Goal: Contribute content: Contribute content

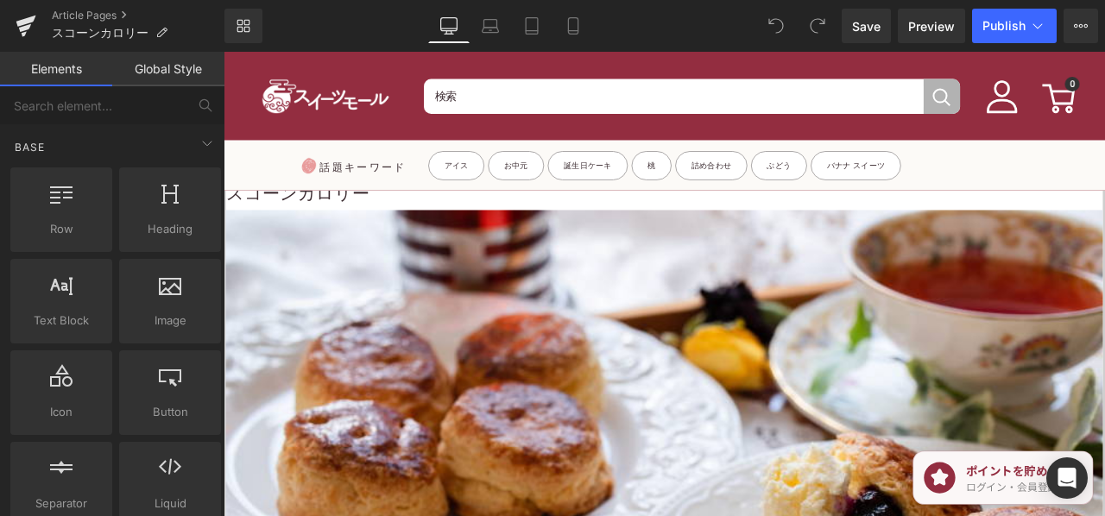
scroll to position [86, 0]
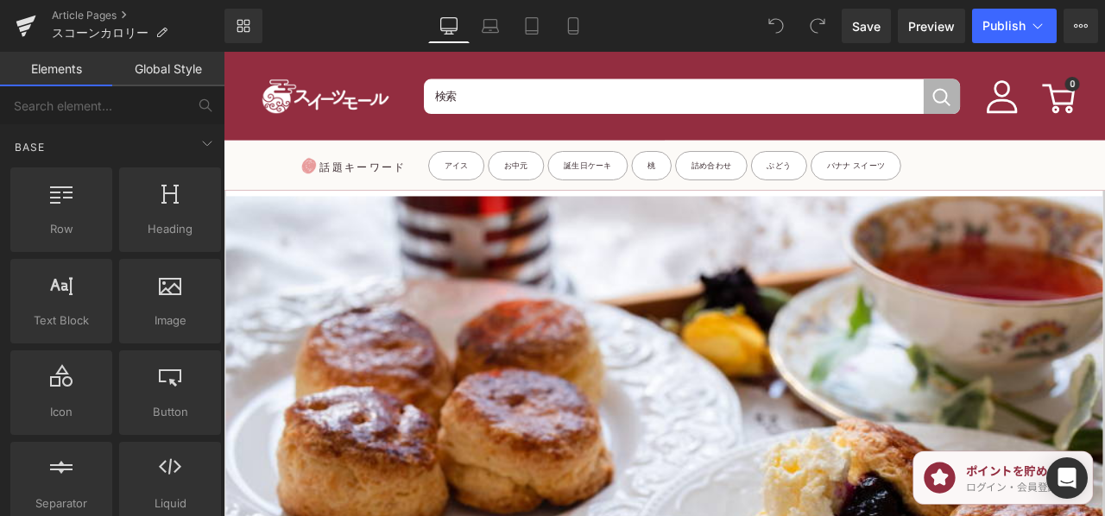
click at [651, 221] on h3 "スコーンカロリー" at bounding box center [745, 203] width 1039 height 39
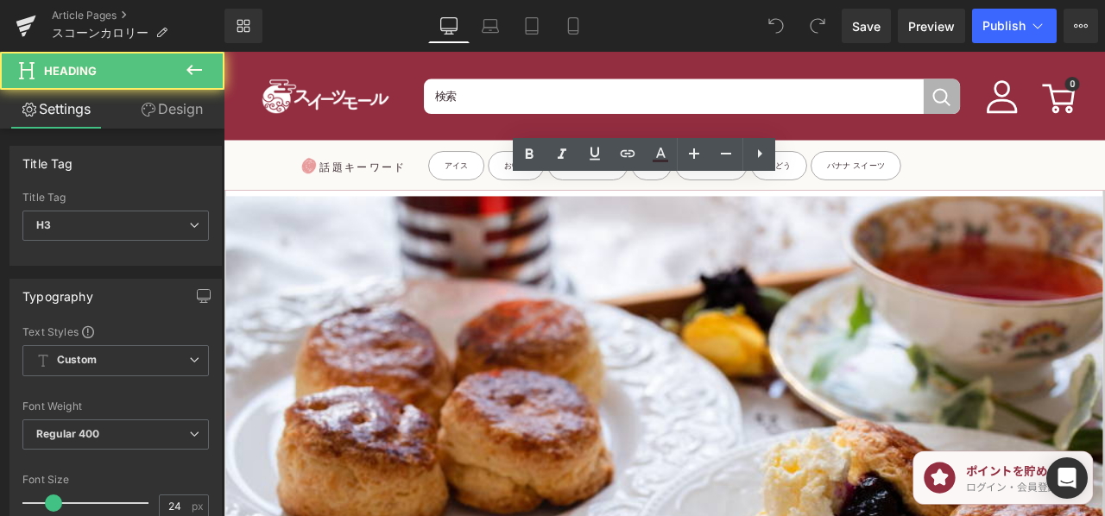
click at [638, 223] on h3 "スコーンカロリー" at bounding box center [745, 203] width 1039 height 39
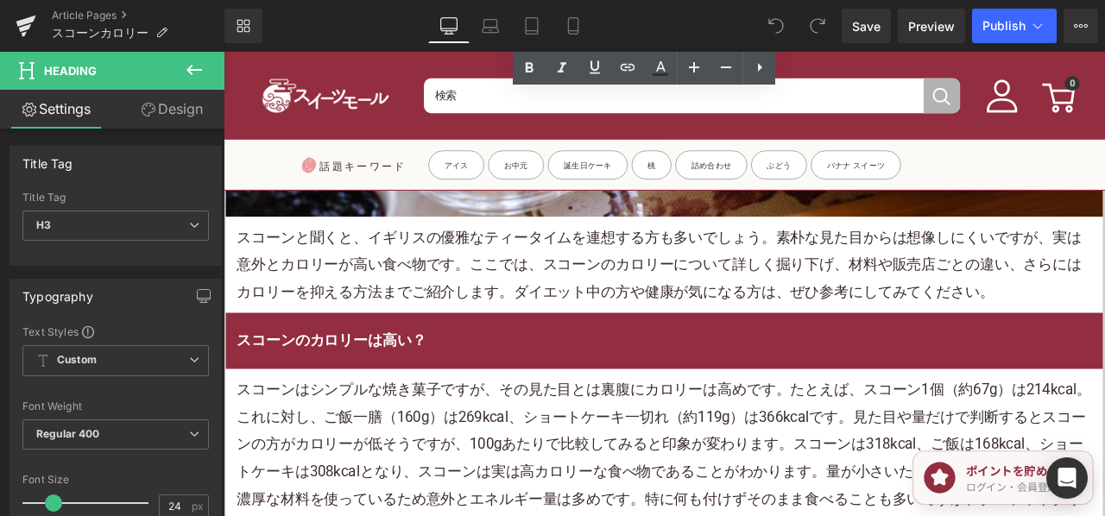
scroll to position [949, 0]
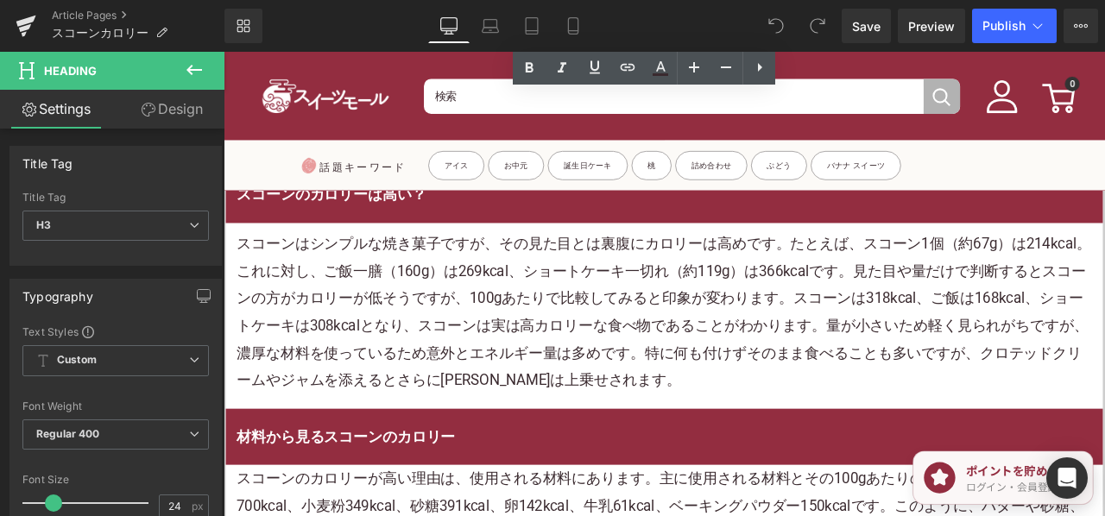
click at [549, 381] on p "スコーンはシンプルな焼き菓子ですが、その見た目とは裏腹にカロリーは高めです。たとえば、スコーン1個（約67g）は214kcal。これに対し、ご飯一膳（160g…" at bounding box center [745, 359] width 1013 height 193
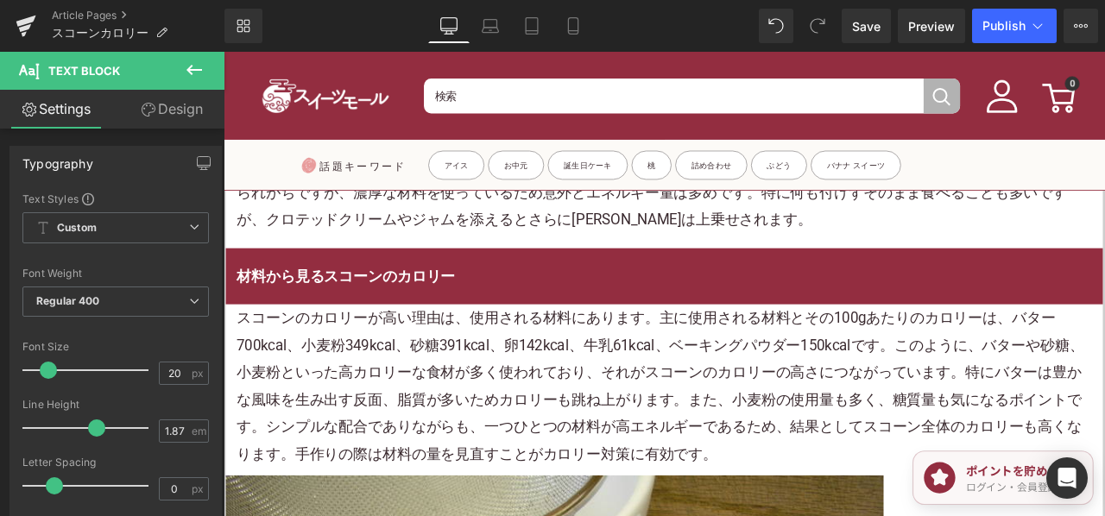
scroll to position [1295, 0]
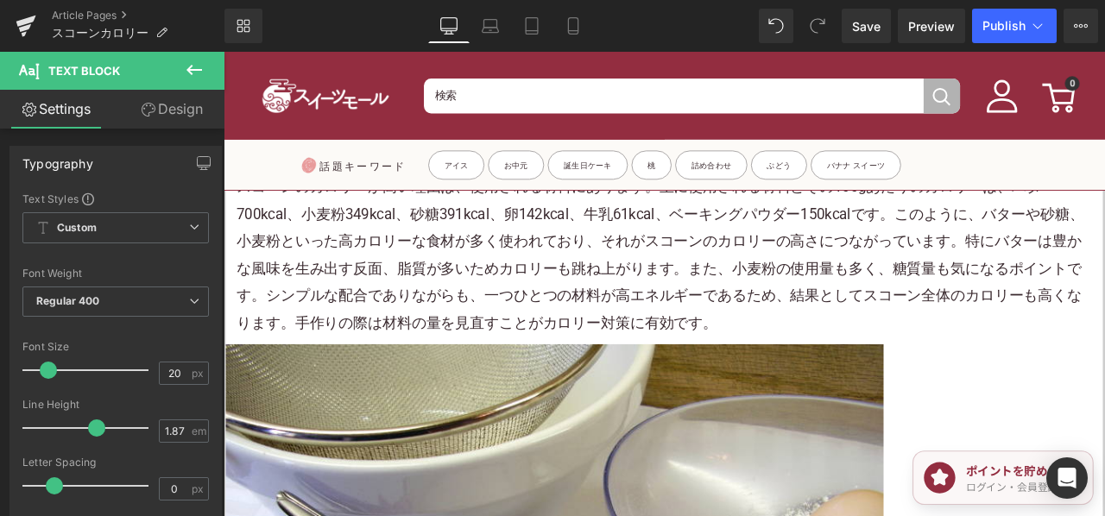
click at [540, 287] on p "スコーンのカロリーが高い理由は、使用される材料にあります。主に使用される材料とその100gあたりのカロリーは、バター700kcal、小麦粉349kcal、砂糖…" at bounding box center [745, 292] width 1013 height 193
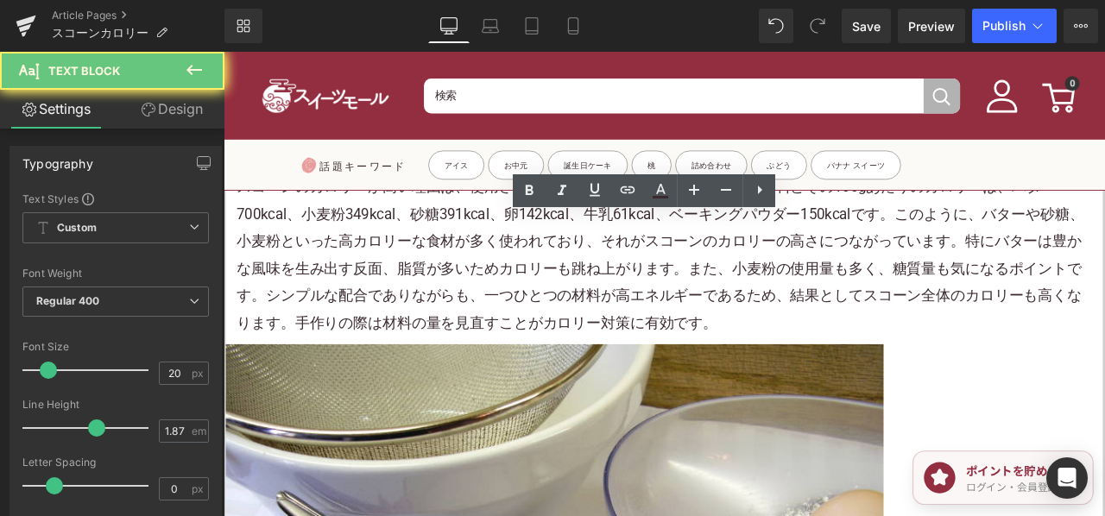
click at [538, 294] on p "スコーンのカロリーが高い理由は、使用される材料にあります。主に使用される材料とその100gあたりのカロリーは、バター700kcal、小麦粉349kcal、砂糖…" at bounding box center [745, 292] width 1013 height 193
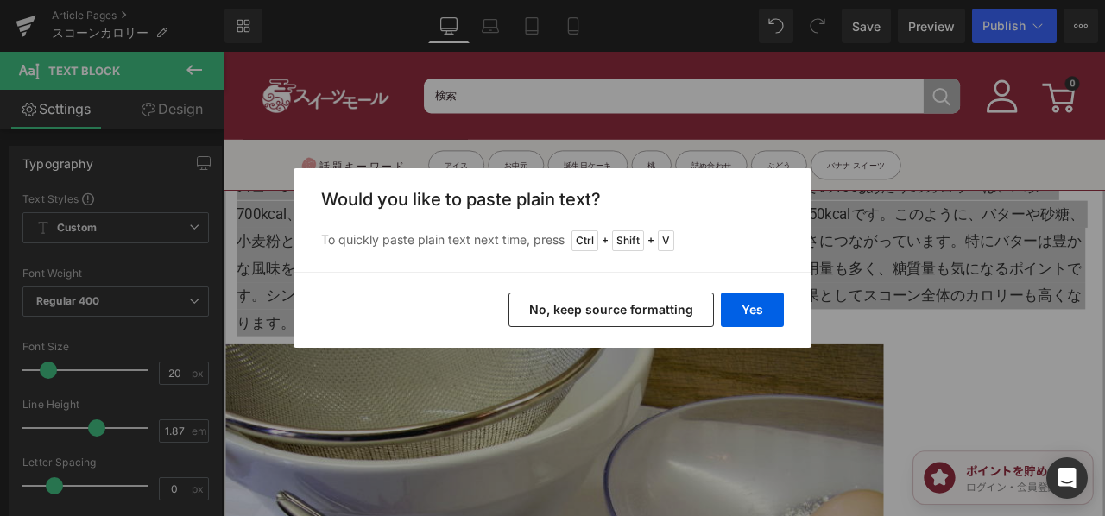
click at [621, 308] on button "No, keep source formatting" at bounding box center [610, 310] width 205 height 35
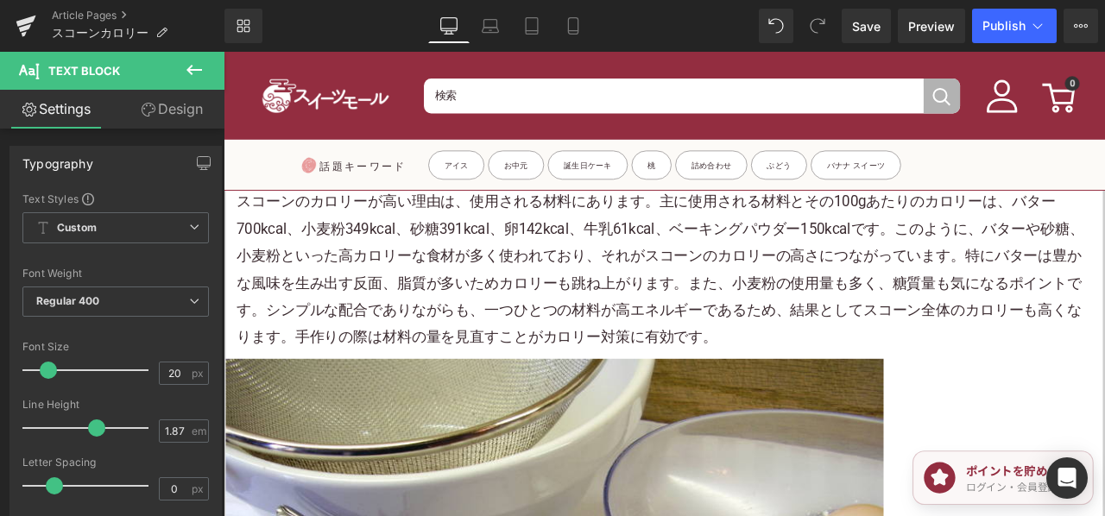
click at [609, 355] on p "スコーンのカロリーが高い理由は、使用される材料にあります。主に使用される材料とその100gあたりのカロリーは、バター700kcal、小麦粉349kcal、砂糖…" at bounding box center [745, 309] width 1013 height 193
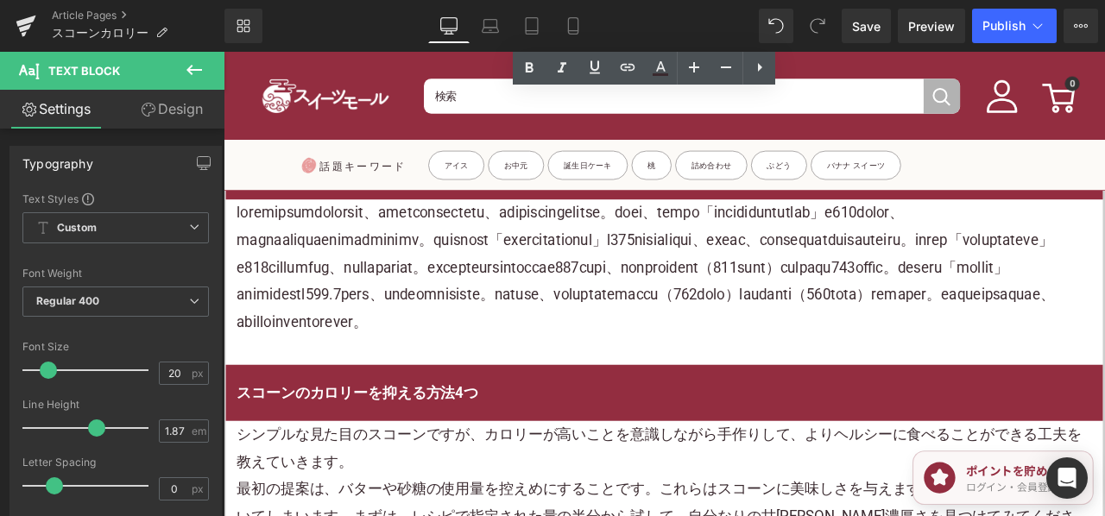
scroll to position [2158, 0]
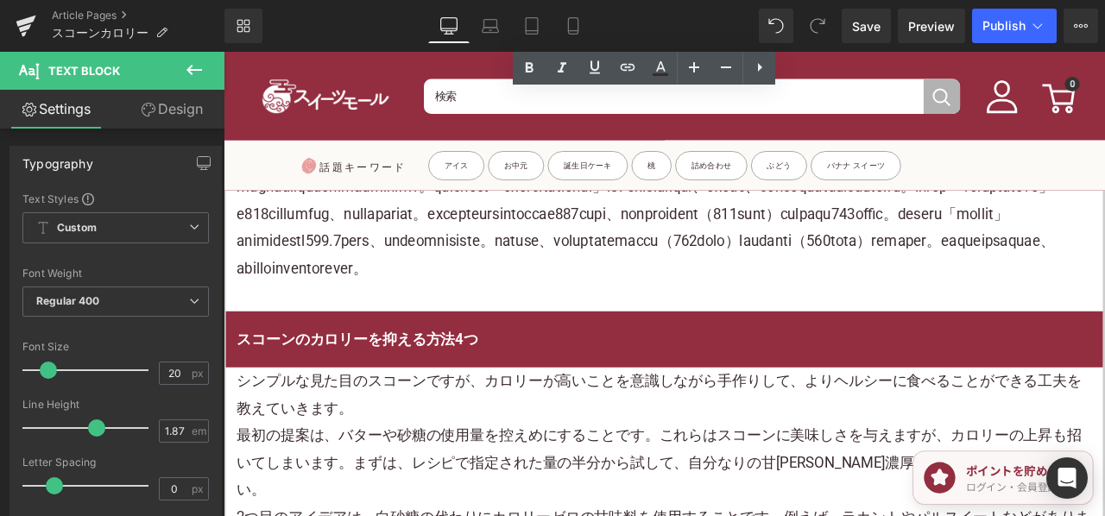
click at [538, 325] on p at bounding box center [745, 244] width 1013 height 161
click at [537, 325] on p at bounding box center [745, 244] width 1013 height 161
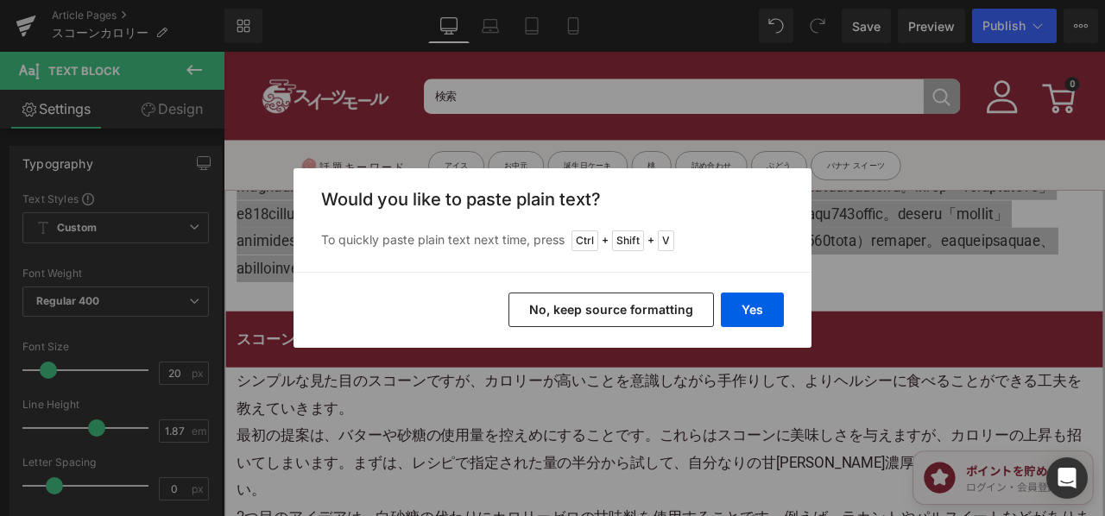
click at [564, 317] on button "No, keep source formatting" at bounding box center [610, 310] width 205 height 35
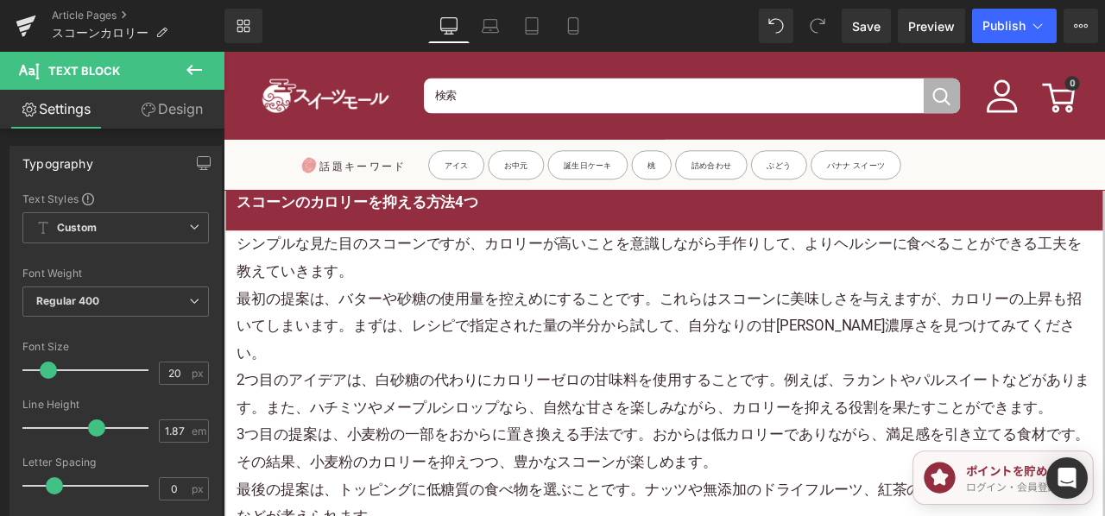
scroll to position [2417, 0]
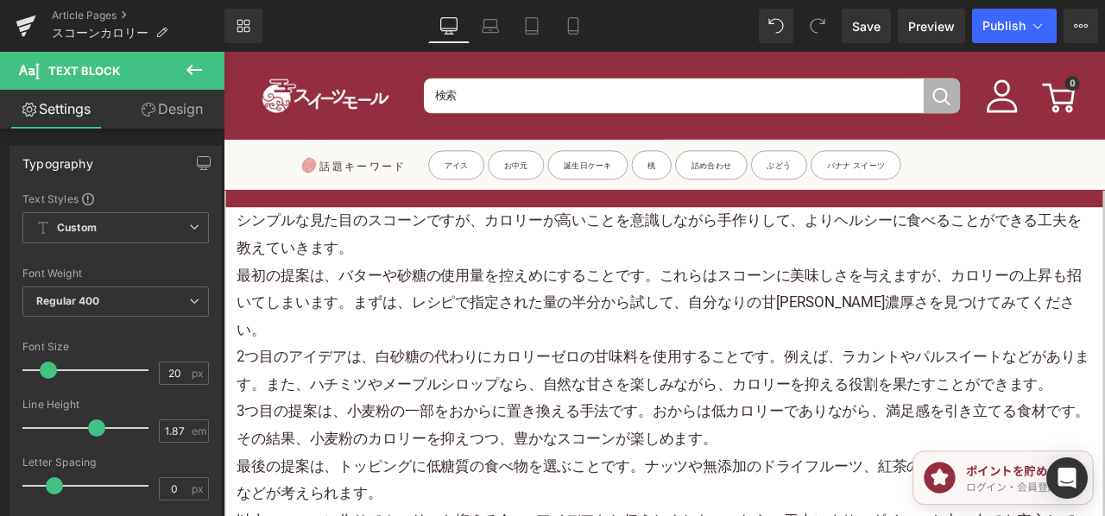
click at [492, 301] on div "シンプルな見た目のスコーンですが、カロリーが高いことを意識しながら手作りして、よりヘルシーに食べることができる工夫を教えていきます。" at bounding box center [745, 268] width 1013 height 65
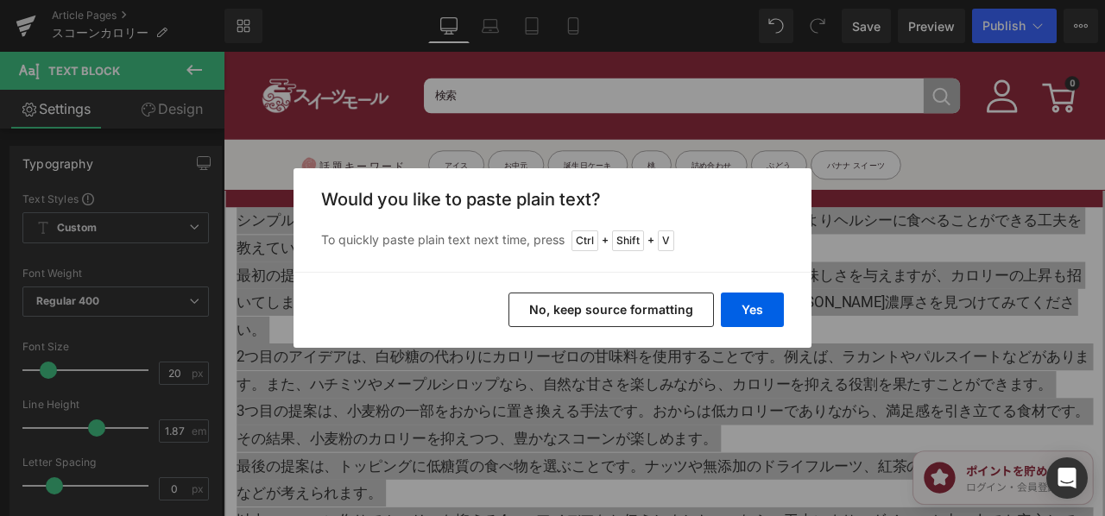
click at [571, 312] on button "No, keep source formatting" at bounding box center [610, 310] width 205 height 35
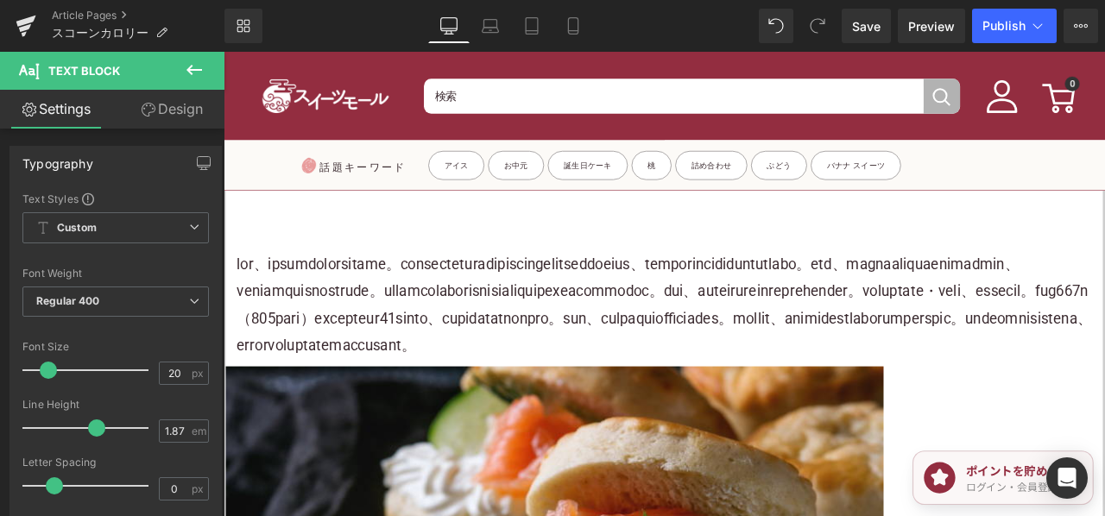
scroll to position [3107, 0]
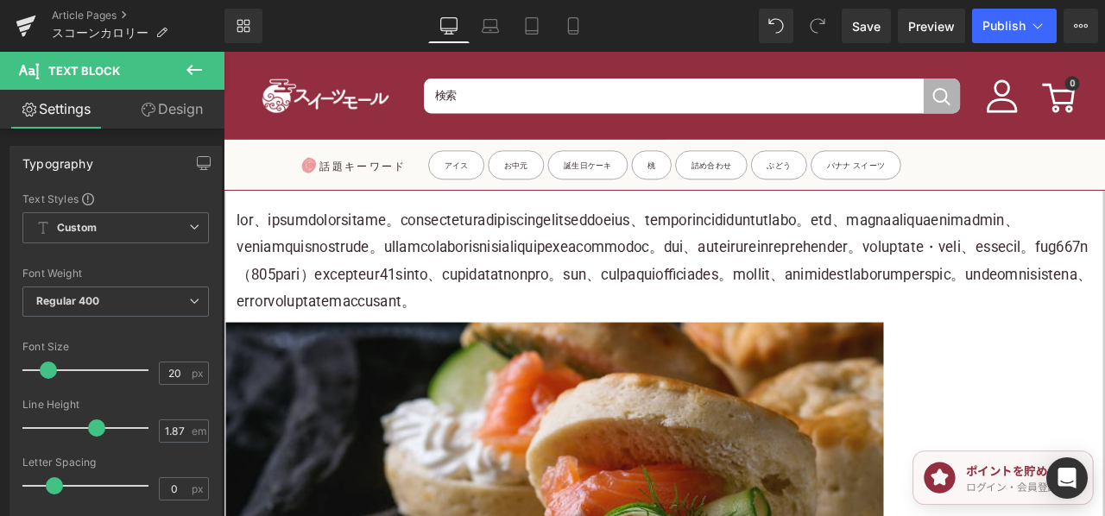
click at [567, 168] on p "スコーンを少しでもヘルシーに楽しみたい場合は、材料や作り方に工夫を加えることが大切です。" at bounding box center [745, 152] width 1013 height 32
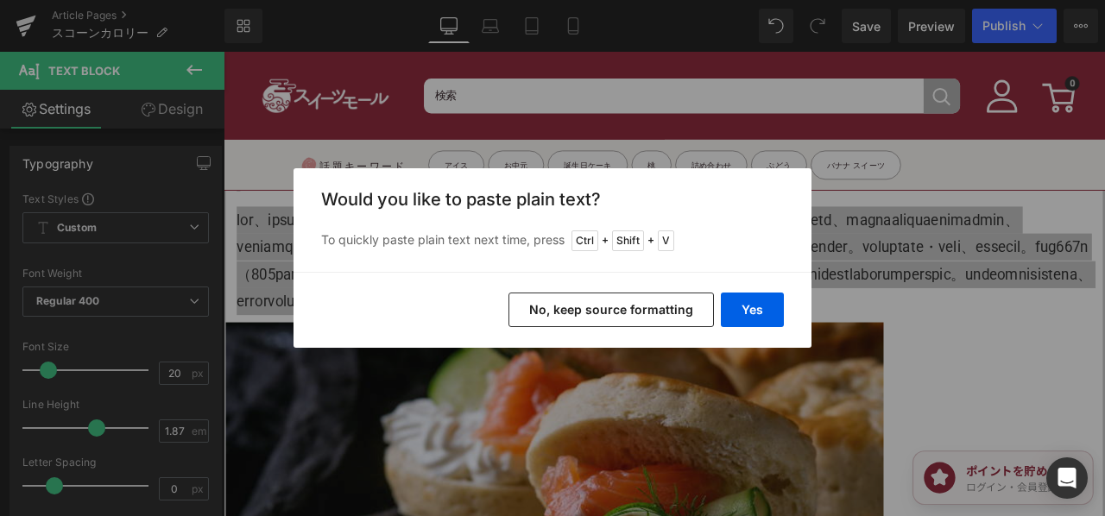
click at [621, 310] on button "No, keep source formatting" at bounding box center [610, 310] width 205 height 35
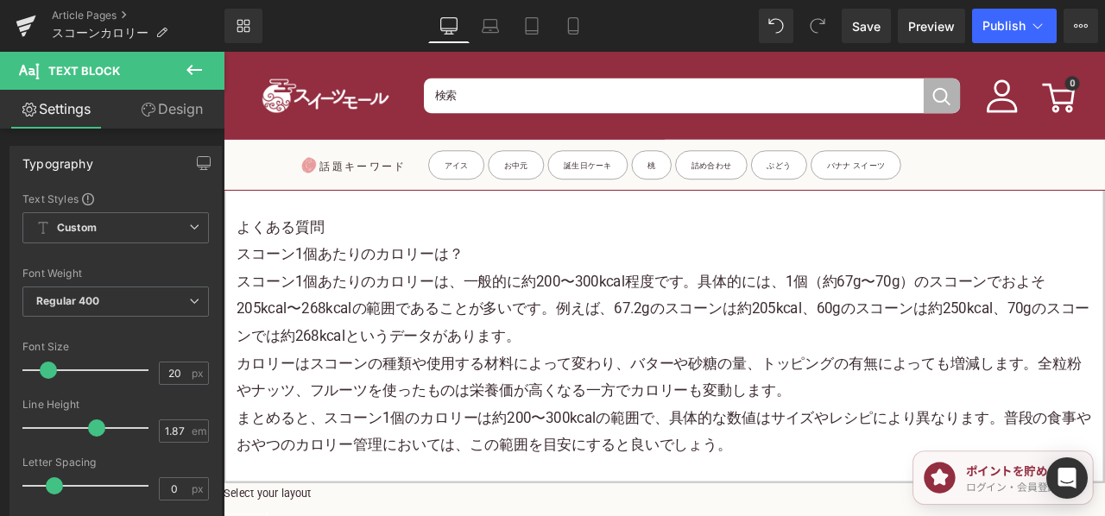
scroll to position [4229, 0]
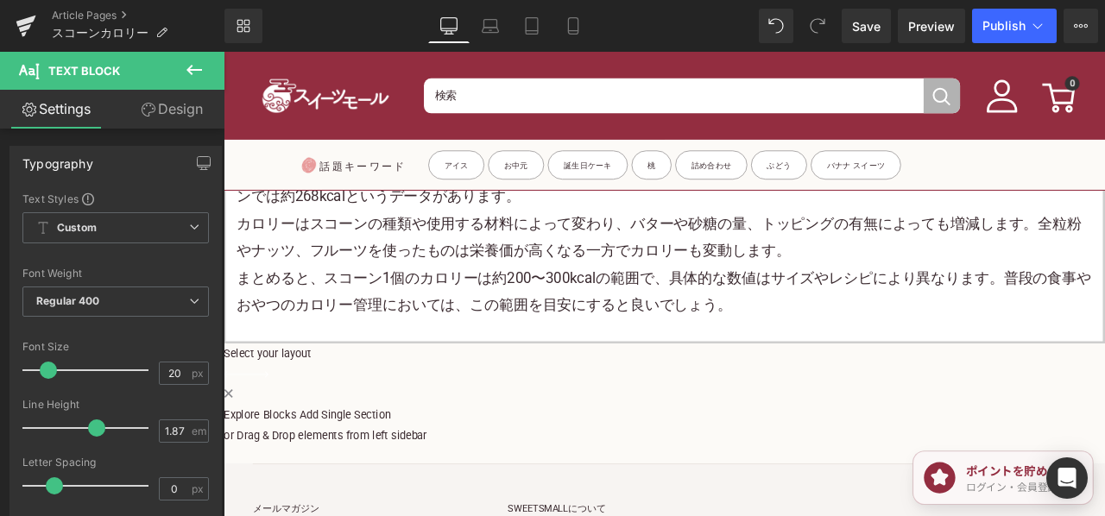
click at [394, 142] on h3 "スコーン1個あたりのカロリーは？" at bounding box center [745, 126] width 1013 height 32
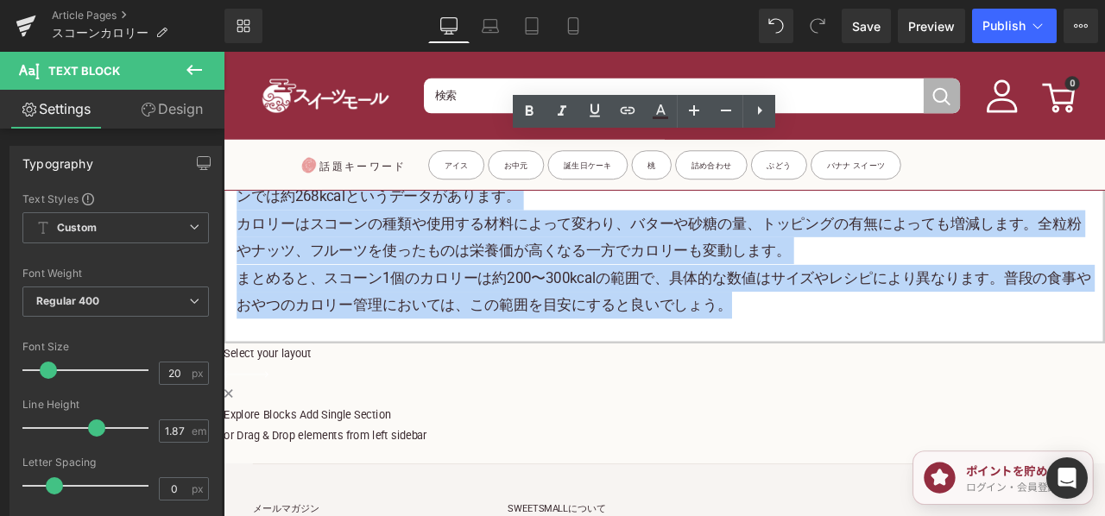
drag, startPoint x: 270, startPoint y: 243, endPoint x: 1025, endPoint y: 507, distance: 800.0
click at [1024, 378] on div "見た目の素朴さとは裏腹に、スコーンは意外と高カロリーな焼き菓子です。その理由は、バターや砂糖、小麦粉などの高エネルギー食材がふんだんに使われているから。販売店…" at bounding box center [745, 144] width 1039 height 470
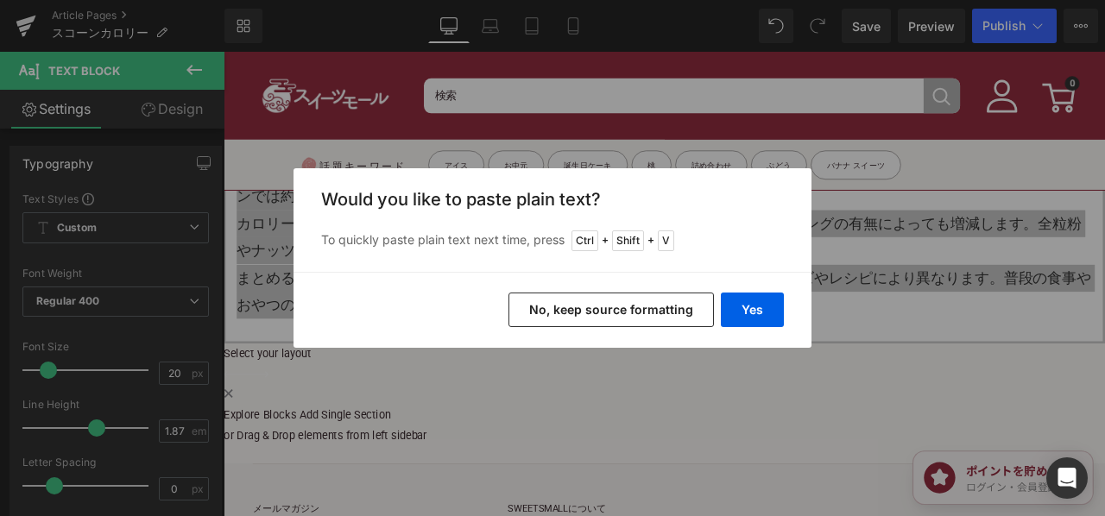
click at [660, 321] on button "No, keep source formatting" at bounding box center [610, 310] width 205 height 35
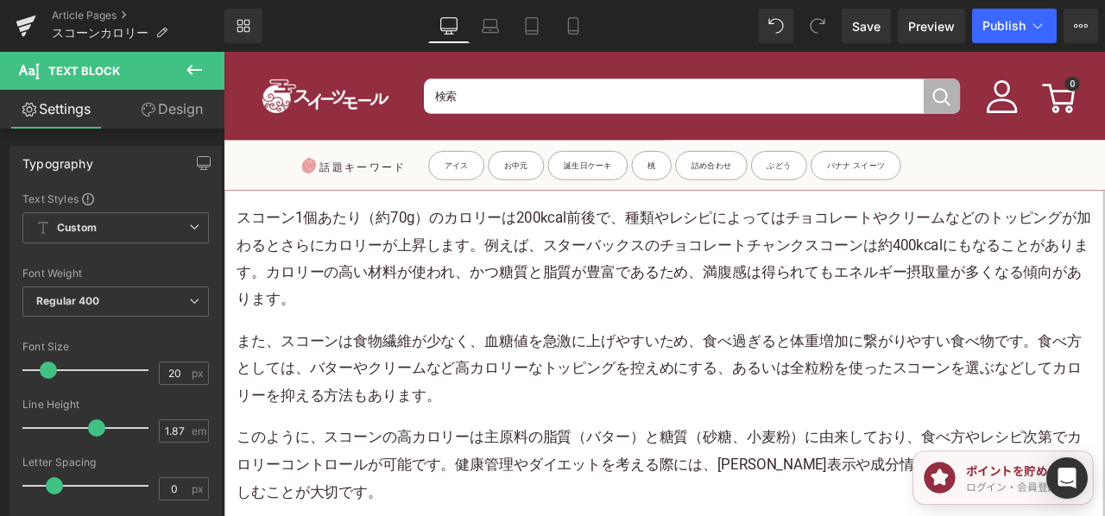
scroll to position [4574, 0]
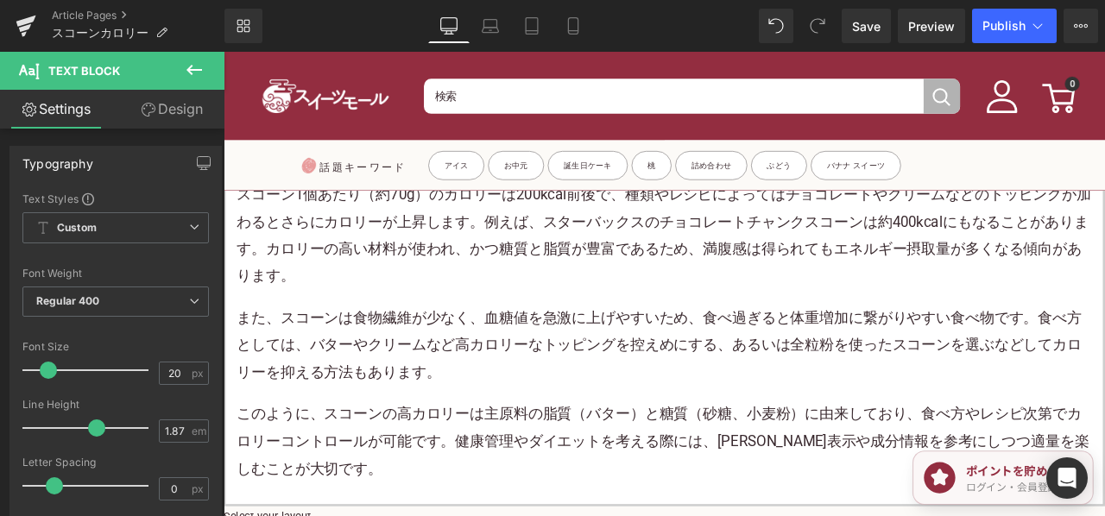
click at [952, 59] on p "まとめると、スコーン1個のカロリーは約200〜300kcalの範囲で、具体的な数値はサイズやレシピにより異なります。普段の食事やおやつのカロリー管理においては…" at bounding box center [745, 26] width 1013 height 65
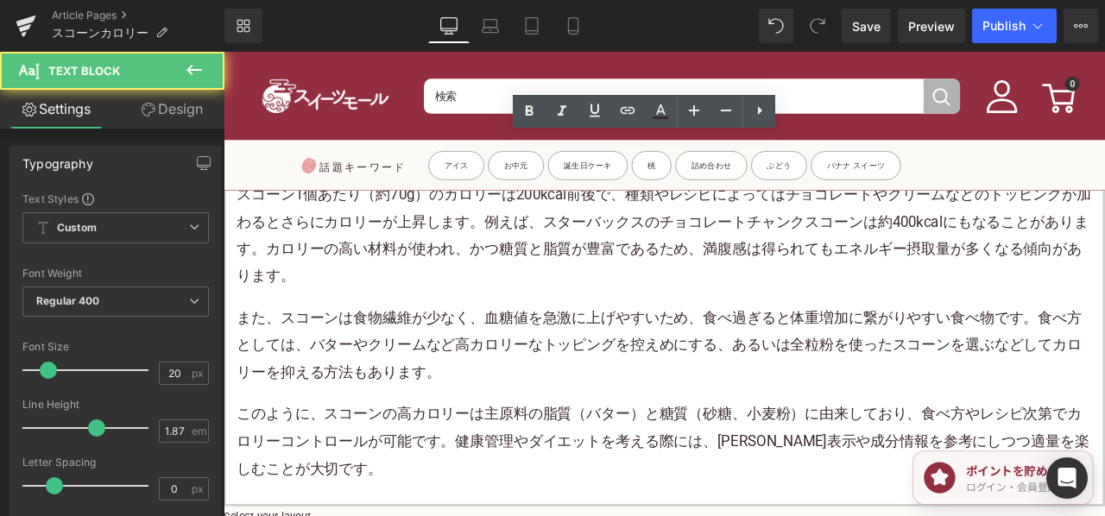
click at [949, 59] on p "まとめると、スコーン1個のカロリーは約200〜300kcalの範囲で、具体的な数値はサイズやレシピにより異なります。普段の食事やおやつのカロリー管理においては…" at bounding box center [745, 26] width 1013 height 65
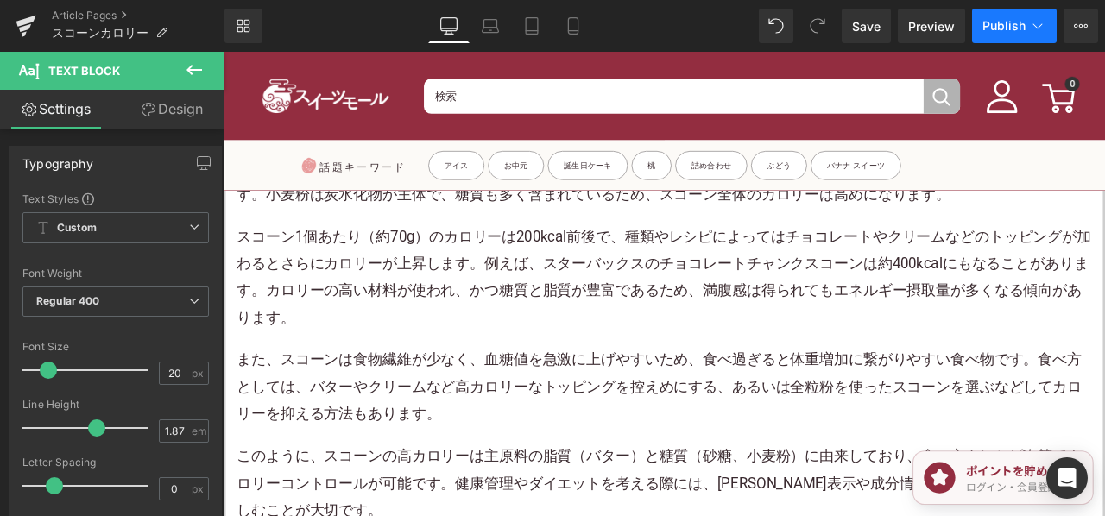
click at [986, 39] on button "Publish" at bounding box center [1014, 26] width 85 height 35
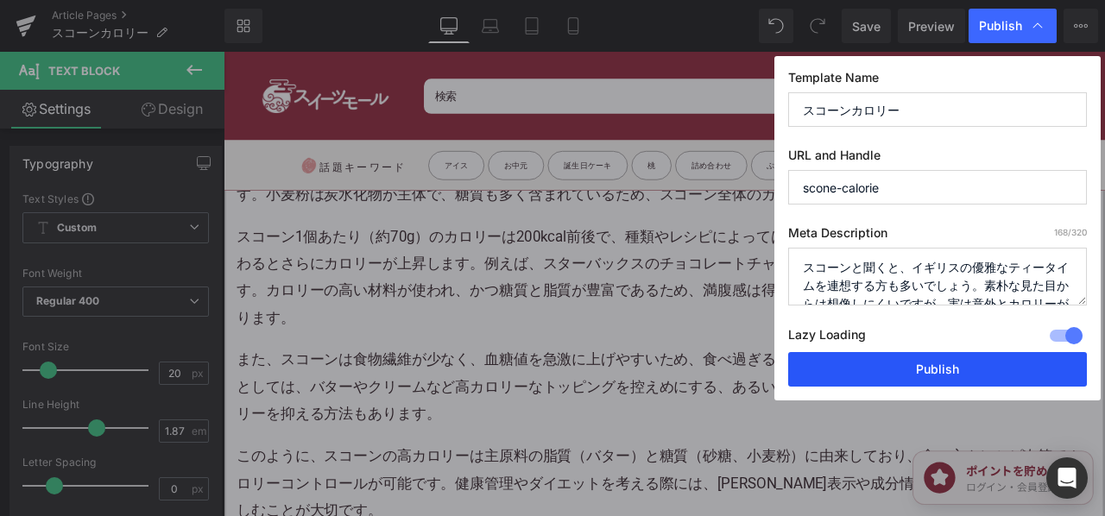
click at [858, 370] on button "Publish" at bounding box center [937, 369] width 299 height 35
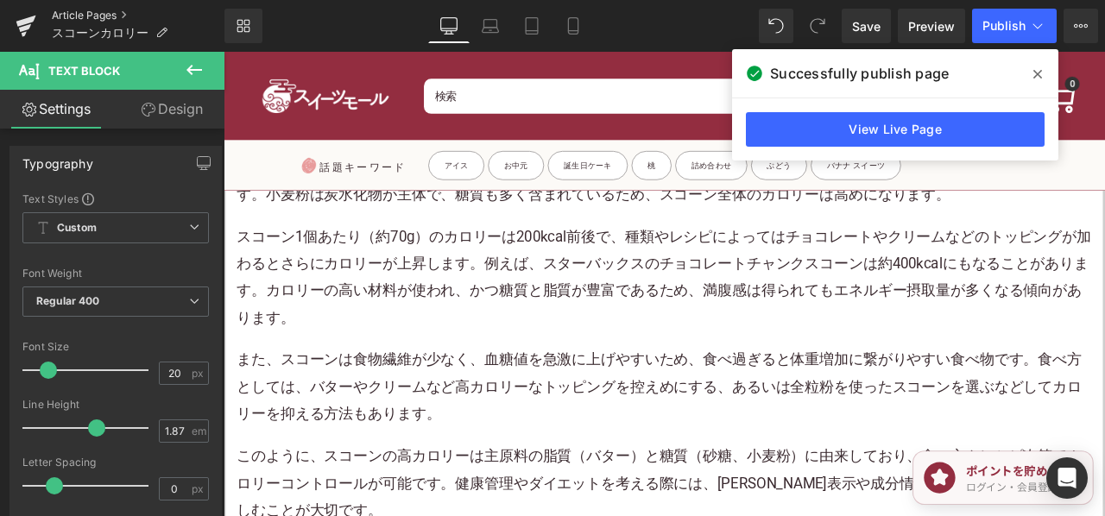
click at [104, 10] on link "Article Pages" at bounding box center [138, 16] width 173 height 14
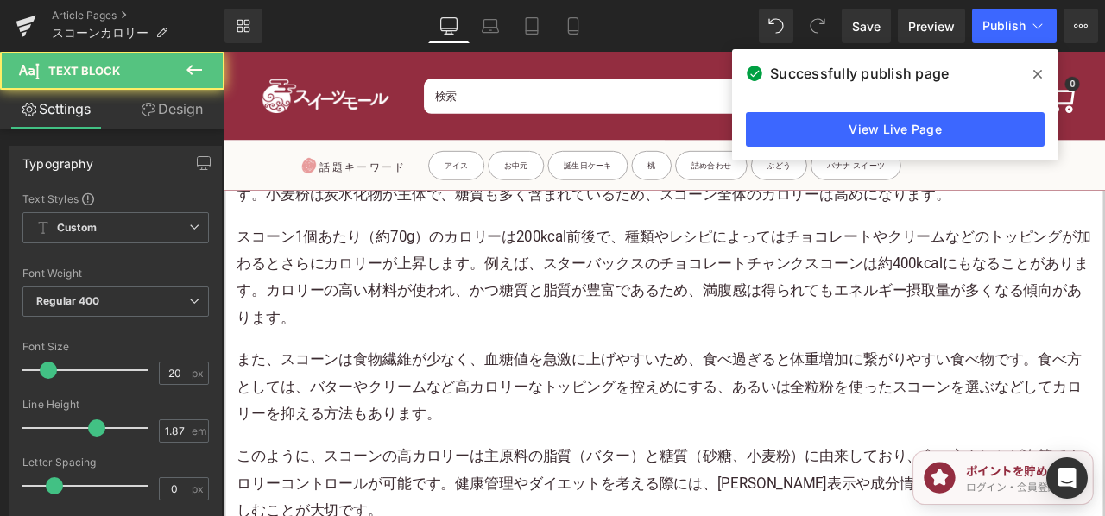
drag, startPoint x: 716, startPoint y: 148, endPoint x: 867, endPoint y: 173, distance: 152.2
click at [716, 59] on p "まとめると、スコーン1個のカロリーは約200〜300kcalの範囲で、具体的な数値はサイズやレシピにより異なります。普段の食事やおやつのカロリー管理においては…" at bounding box center [745, 26] width 1013 height 65
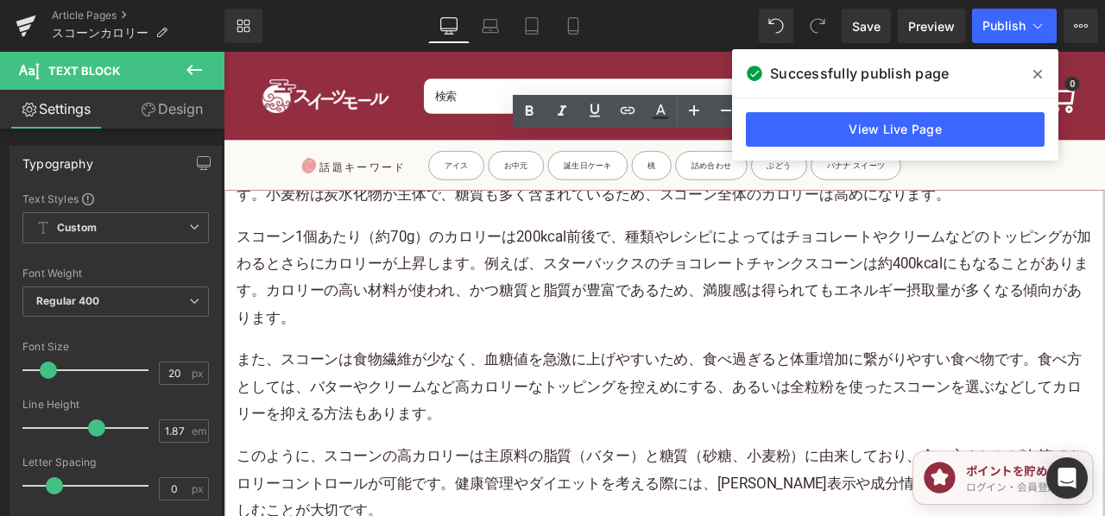
click at [507, 59] on p "まとめると、スコーン1個のカロリーは約200〜300kcalの範囲で、具体的な数値はサイズやレシピにより異なります。普段の食事やおやつのカロリー管理においては…" at bounding box center [745, 26] width 1013 height 65
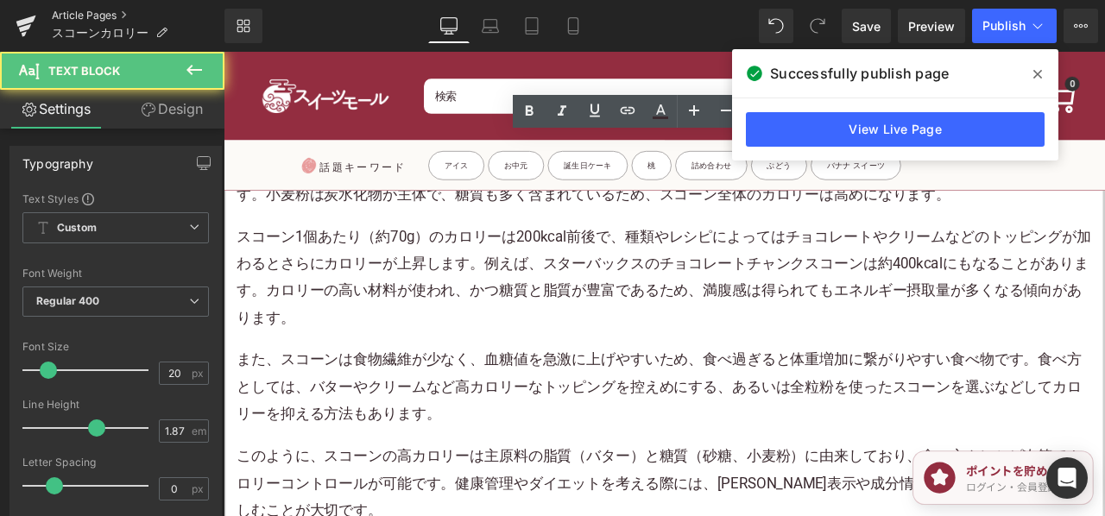
click at [101, 13] on link "Article Pages" at bounding box center [138, 16] width 173 height 14
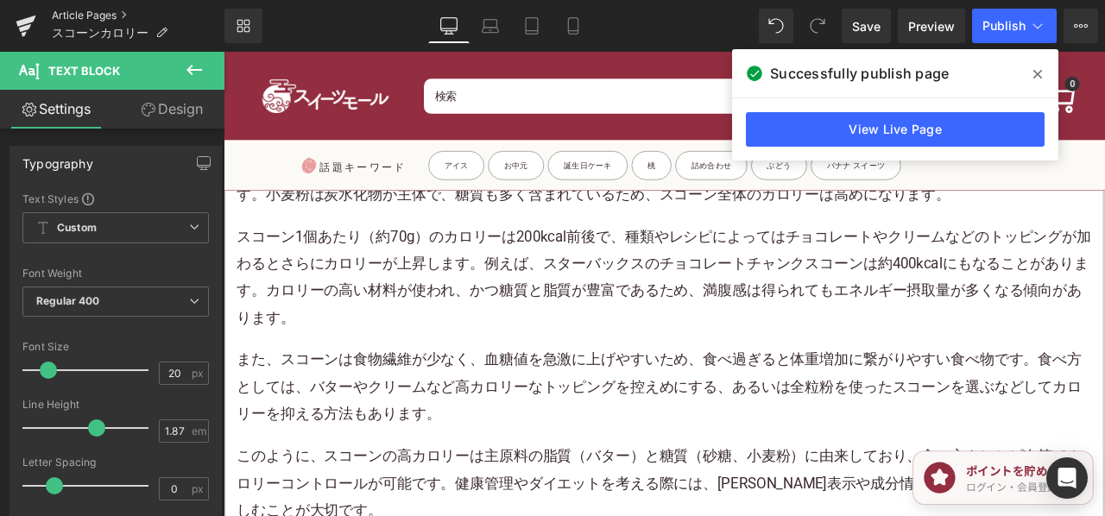
click at [116, 13] on link "Article Pages" at bounding box center [138, 16] width 173 height 14
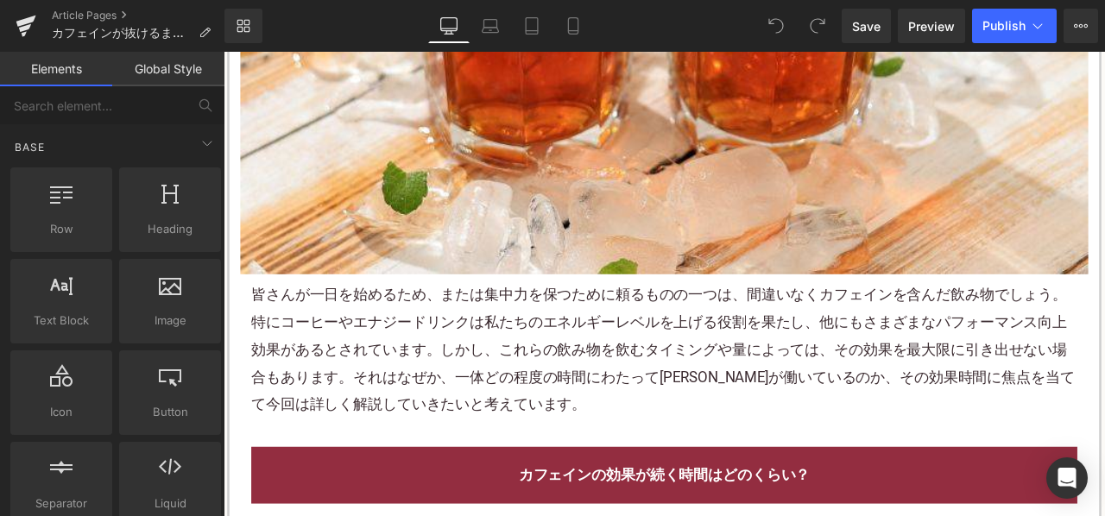
scroll to position [690, 0]
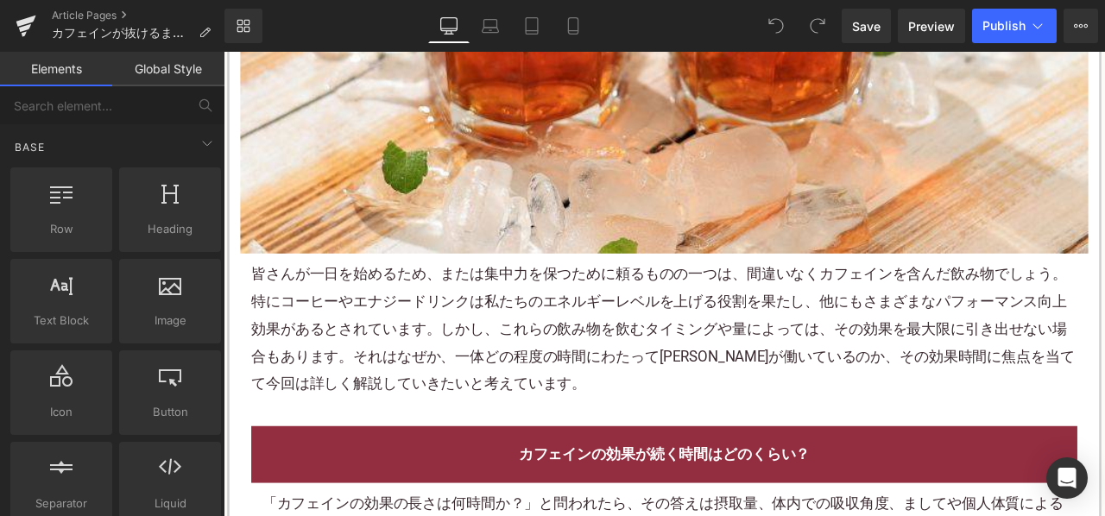
click at [553, 406] on p "皆さんが一日を始めるため、または集中力を保つために頼るものの一つは、間違いなく カフェイン を含んだ飲み物でしょう。特にコーヒーや エナジードリンク は私たち…" at bounding box center [745, 379] width 979 height 161
click at [551, 401] on p "皆さんが一日を始めるため、または集中力を保つために頼るものの一つは、間違いなく カフェイン を含んだ飲み物でしょう。特にコーヒーや エナジードリンク は私たち…" at bounding box center [745, 379] width 979 height 161
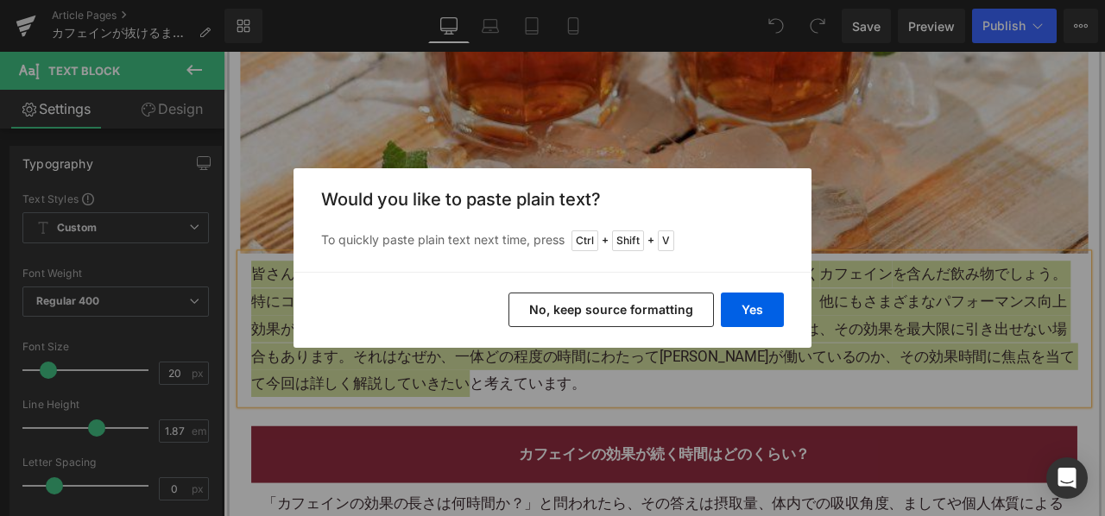
click at [0, 0] on button "No, keep source formatting" at bounding box center [0, 0] width 0 height 0
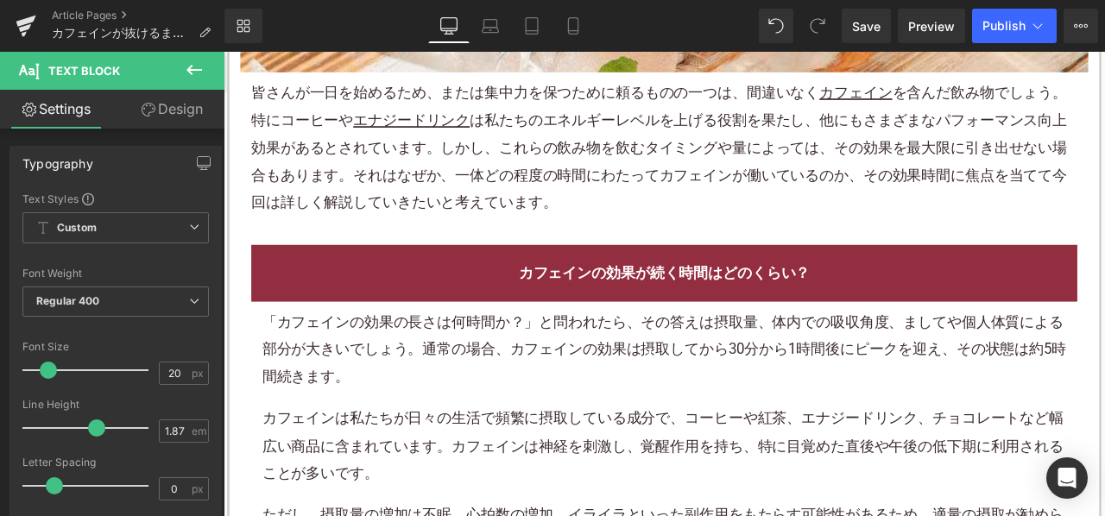
scroll to position [1036, 0]
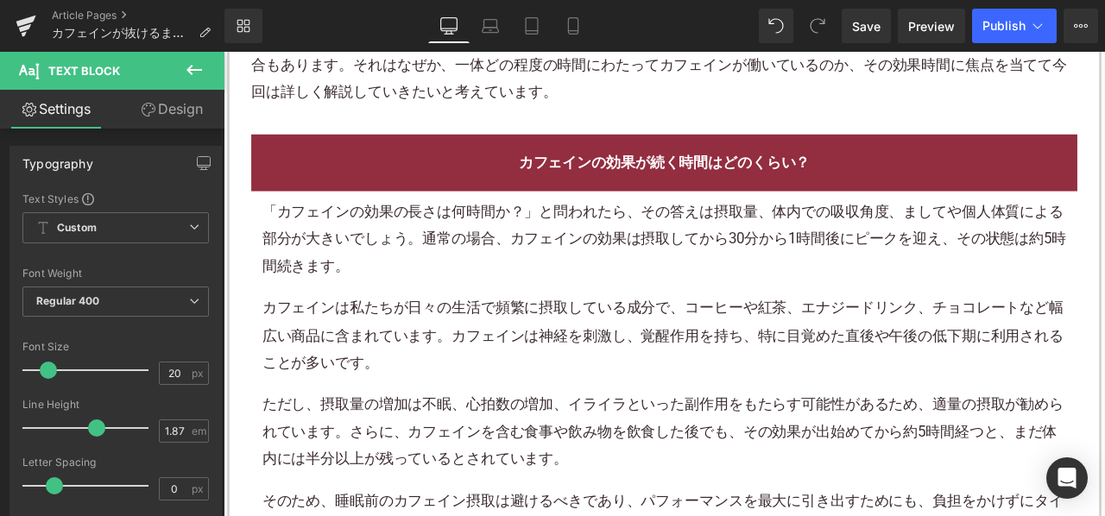
click at [565, 274] on p "「カフェインの効果の長さは何時間か？」と問われたら、その答えは摂取量、体内での吸収角度、ましてや個人体質による部分が大きいでしょう。通常の場合、カフェインの効…" at bounding box center [745, 274] width 953 height 97
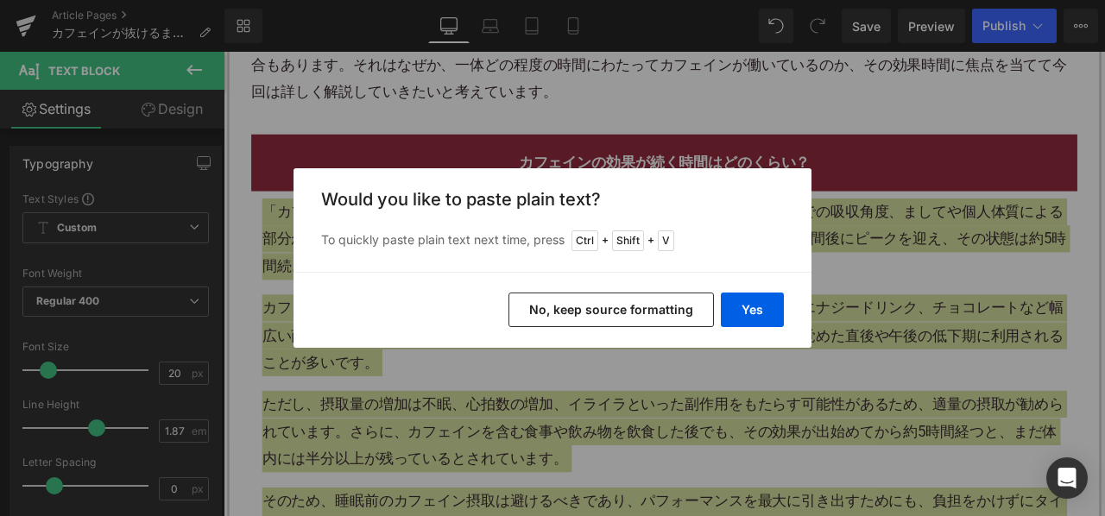
click at [591, 311] on button "No, keep source formatting" at bounding box center [610, 310] width 205 height 35
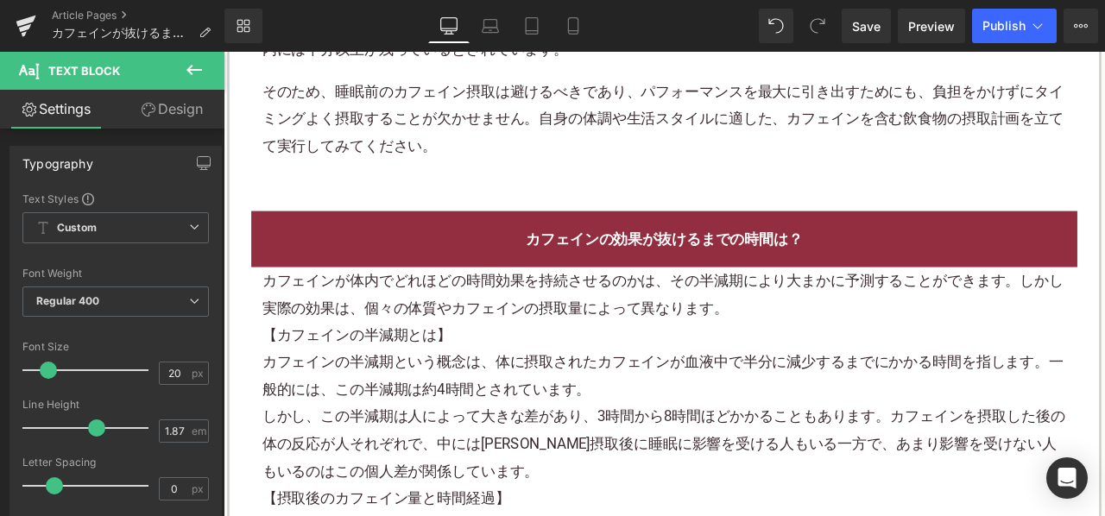
scroll to position [1726, 0]
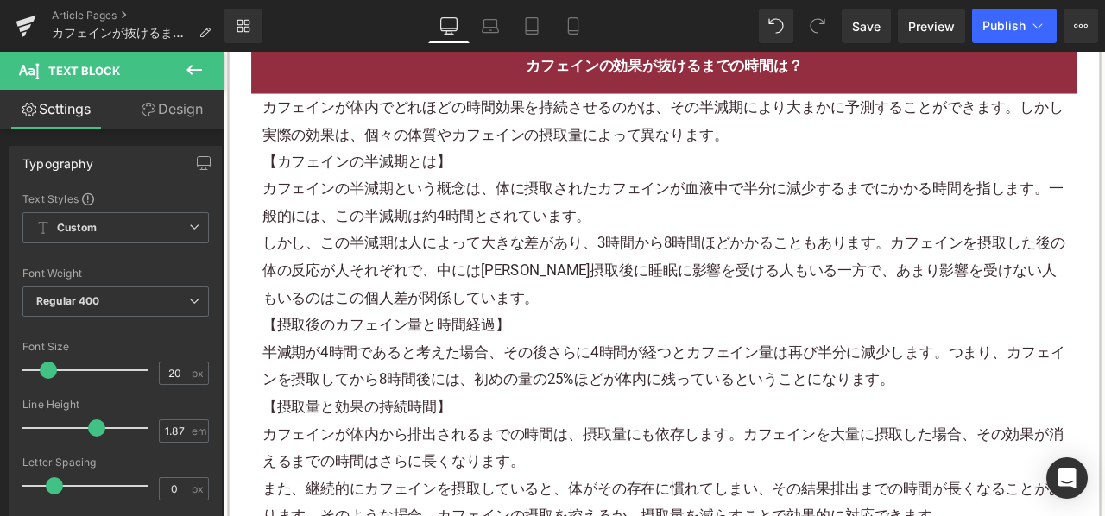
click at [571, 249] on div "カフェインの半減期という概念は、体に摂取されたカフェインが血液中で半分に減少するまでにかかる時間を指します。一般的には、この半減期は約4時間とされています。" at bounding box center [745, 231] width 953 height 65
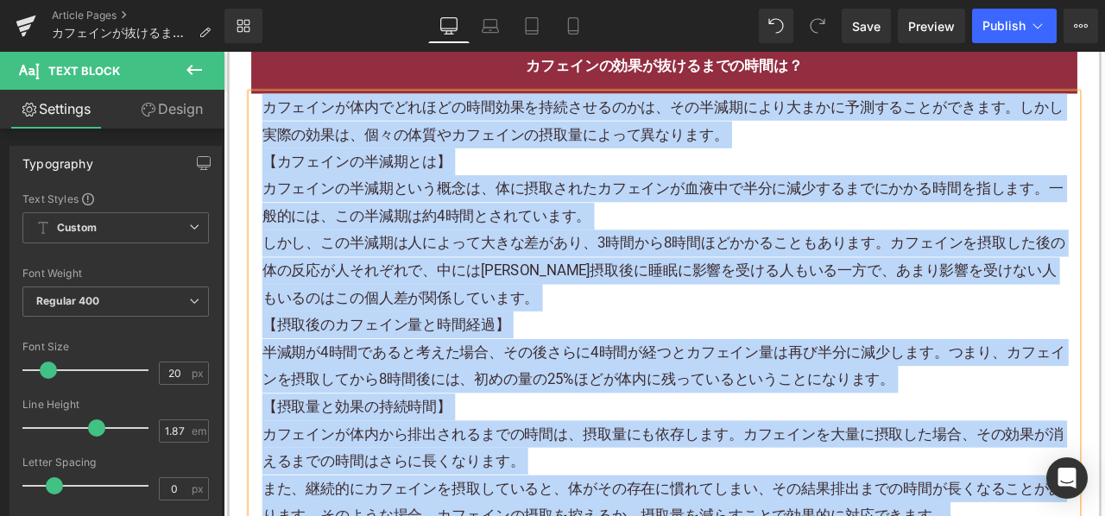
click at [507, 239] on div "カフェインの半減期という概念は、体に摂取されたカフェインが血液中で半分に減少するまでにかかる時間を指します。一般的には、この半減期は約4時間とされています。" at bounding box center [745, 231] width 953 height 65
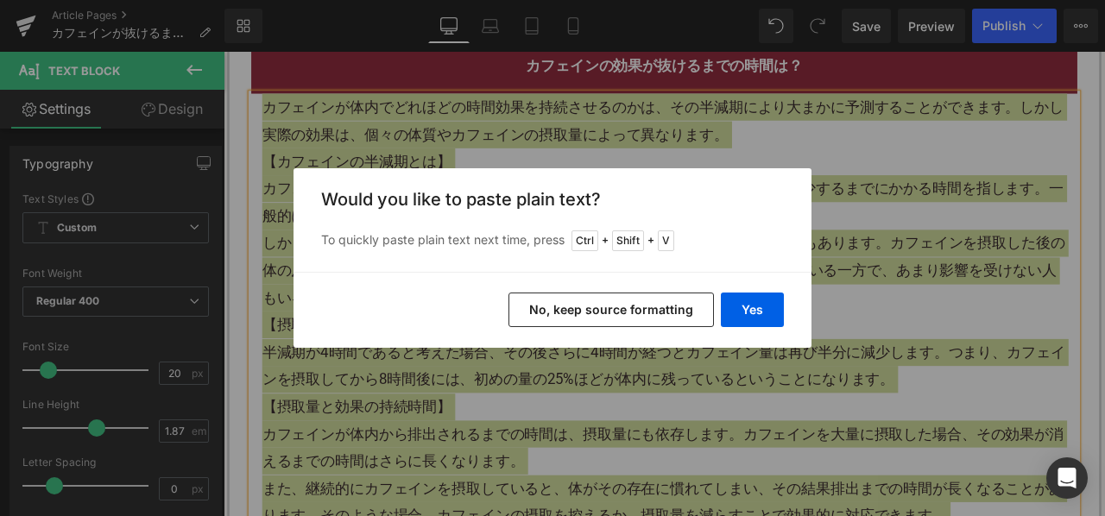
click at [584, 298] on button "No, keep source formatting" at bounding box center [610, 310] width 205 height 35
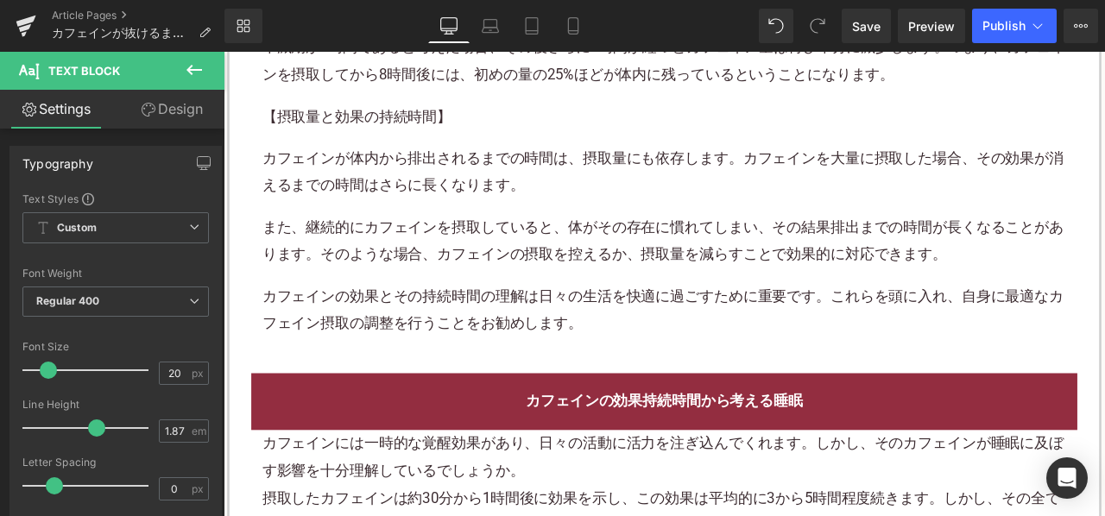
scroll to position [2417, 0]
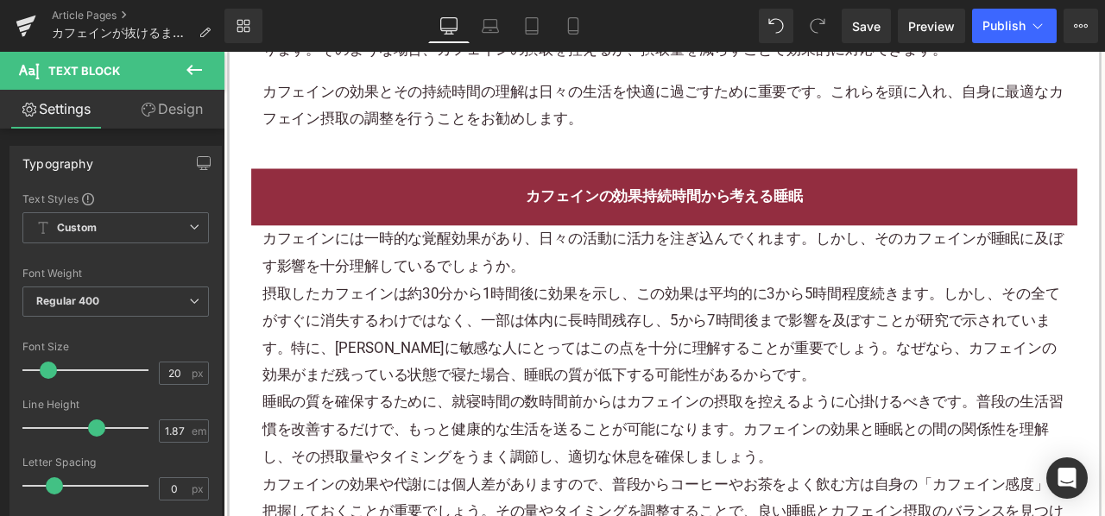
click at [462, 323] on p "摂取したカフェインは約30分から1時間後に効果を示し、この効果は平均的に3から5時間程度続きます。しかし、その全てがすぐに消失するわけではなく、一部は体内に長…" at bounding box center [745, 387] width 953 height 129
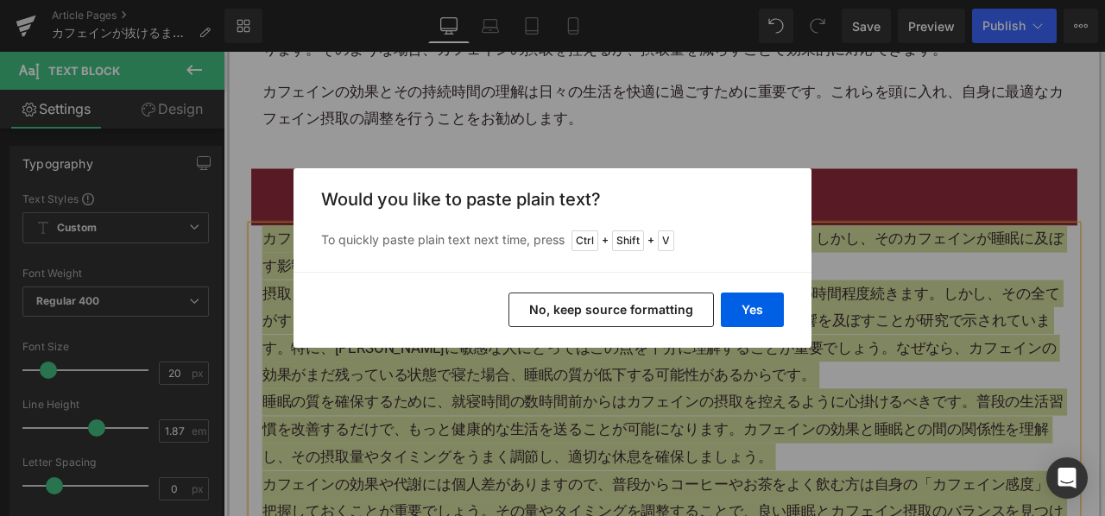
click at [539, 312] on button "No, keep source formatting" at bounding box center [610, 310] width 205 height 35
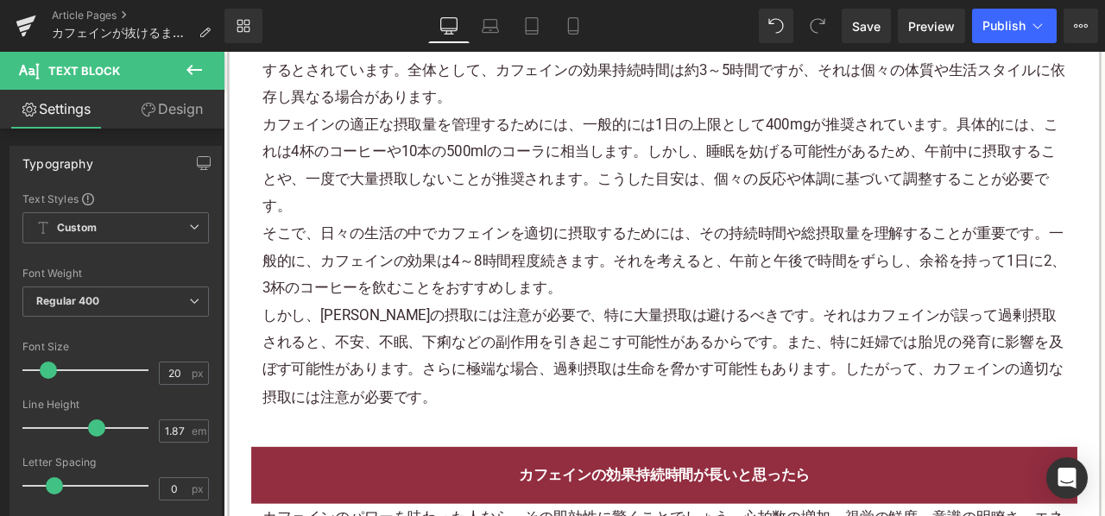
scroll to position [4315, 0]
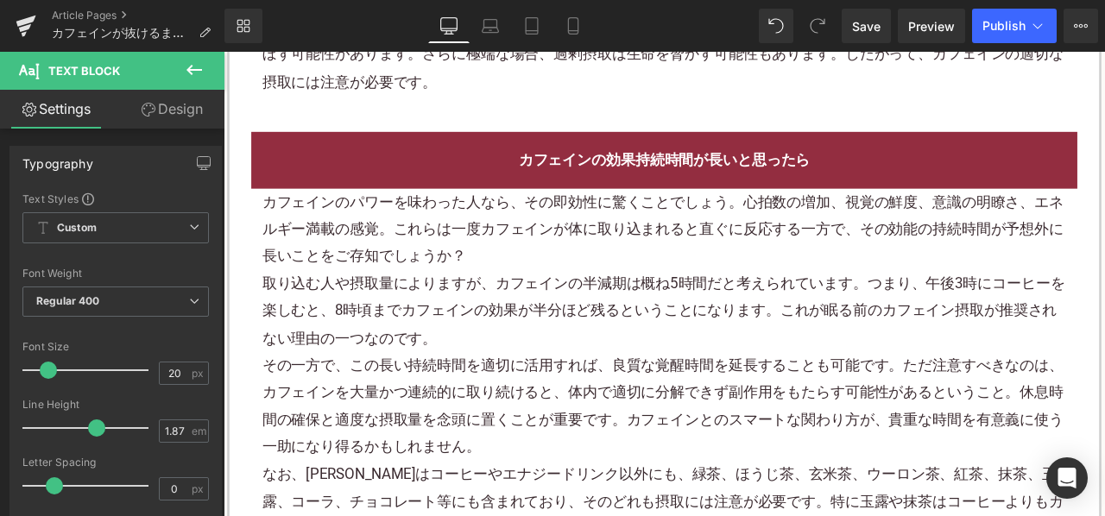
click at [556, 330] on p "取り込む人や摂取量によりますが、カフェインの半減期は概ね5時間だと考えられています。つまり、午後3時にコーヒーを楽しむと、8時頃までカフェインの効果が半分ほど…" at bounding box center [745, 359] width 953 height 97
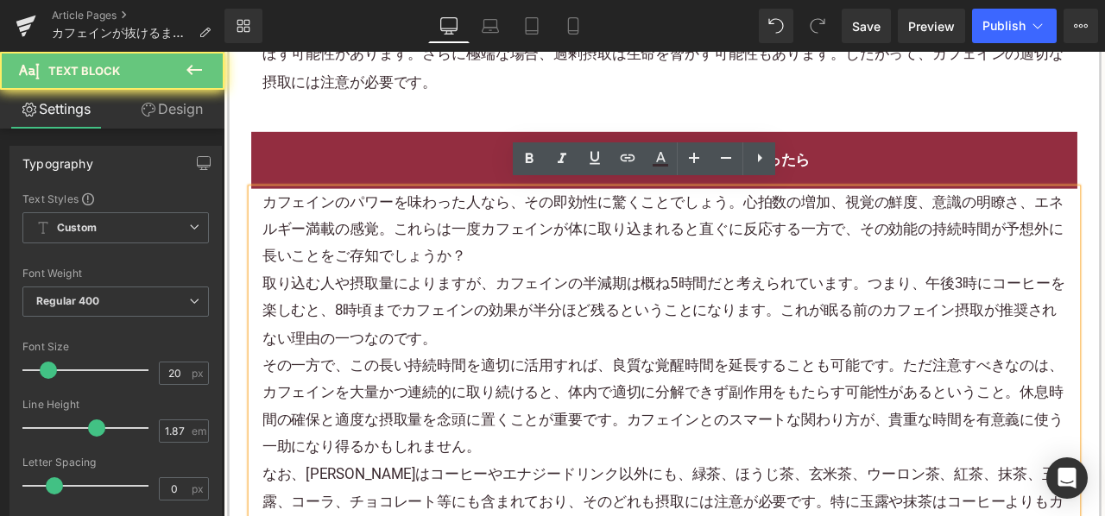
click at [556, 330] on p "取り込む人や摂取量によりますが、カフェインの半減期は概ね5時間だと考えられています。つまり、午後3時にコーヒーを楽しむと、8時頃までカフェインの効果が半分ほど…" at bounding box center [745, 359] width 953 height 97
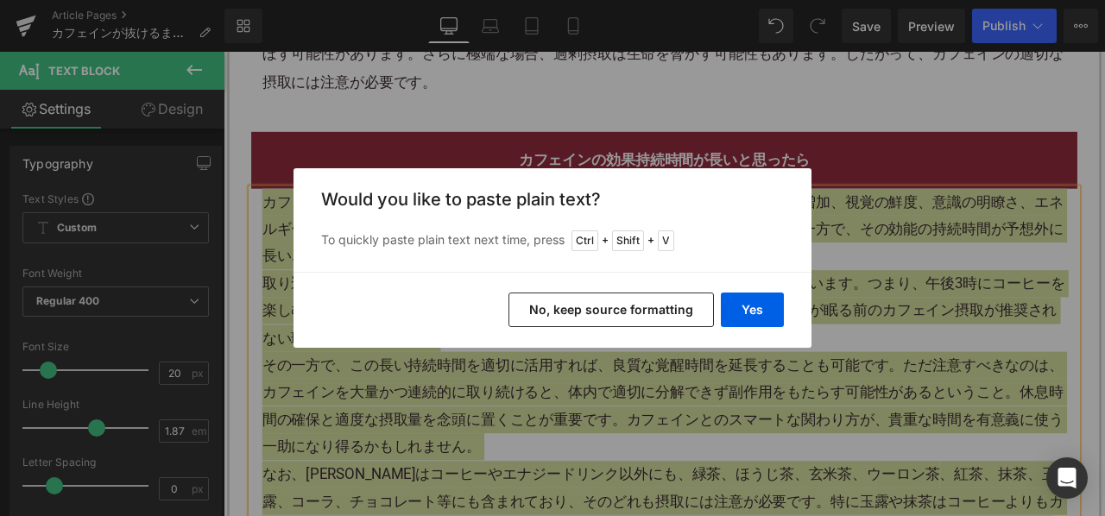
click at [558, 318] on button "No, keep source formatting" at bounding box center [610, 310] width 205 height 35
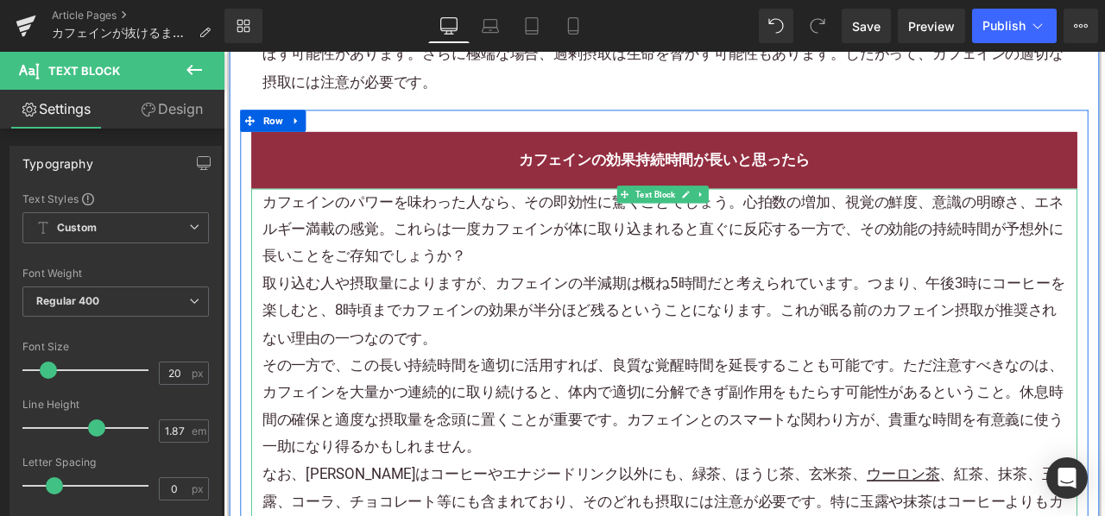
click at [789, 297] on p "カフェインのパワーを味わった人なら、その即効性に驚くことでしょう。心拍数の増加、視覚の鮮度、意識の明瞭さ、エネルギー満載の感覚。これらは一度カフェインが体に取…" at bounding box center [745, 262] width 953 height 97
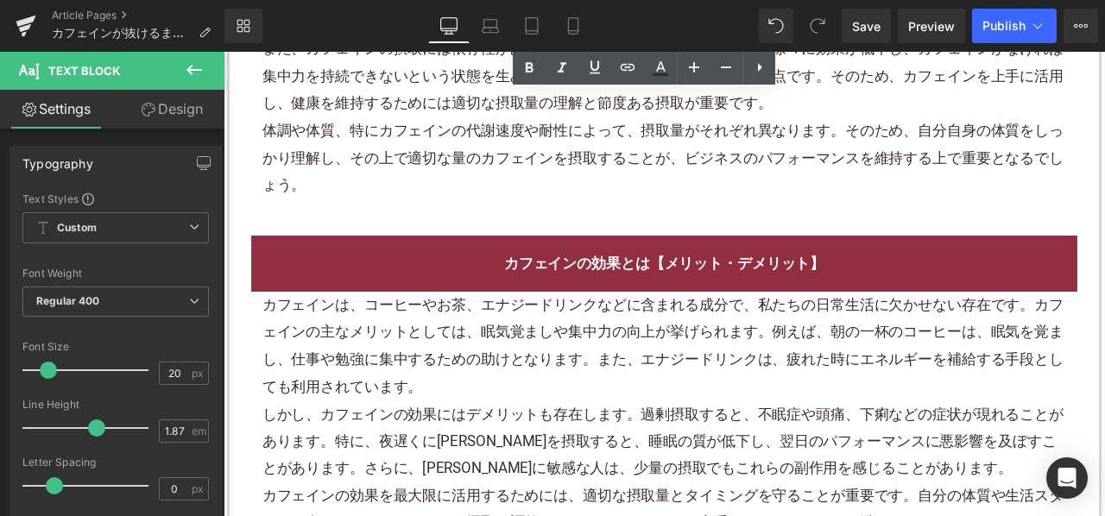
scroll to position [5351, 0]
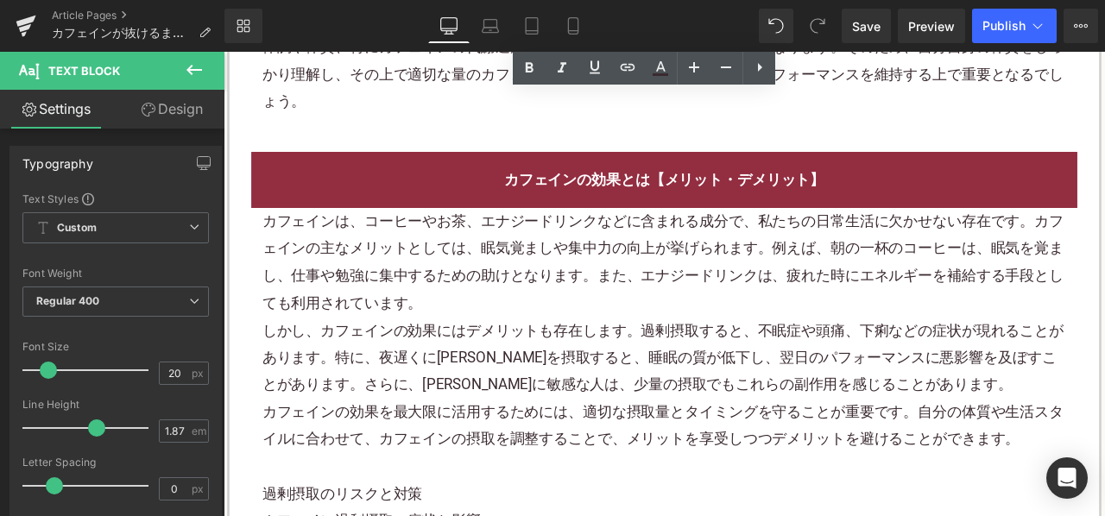
click at [572, 345] on p "カフェインは、コーヒーやお茶、エナジードリンクなどに含まれる成分で、私たちの日常生活に欠かせない存在です。カフェインの主なメリットとしては、 眠気覚まし や集…" at bounding box center [745, 301] width 953 height 129
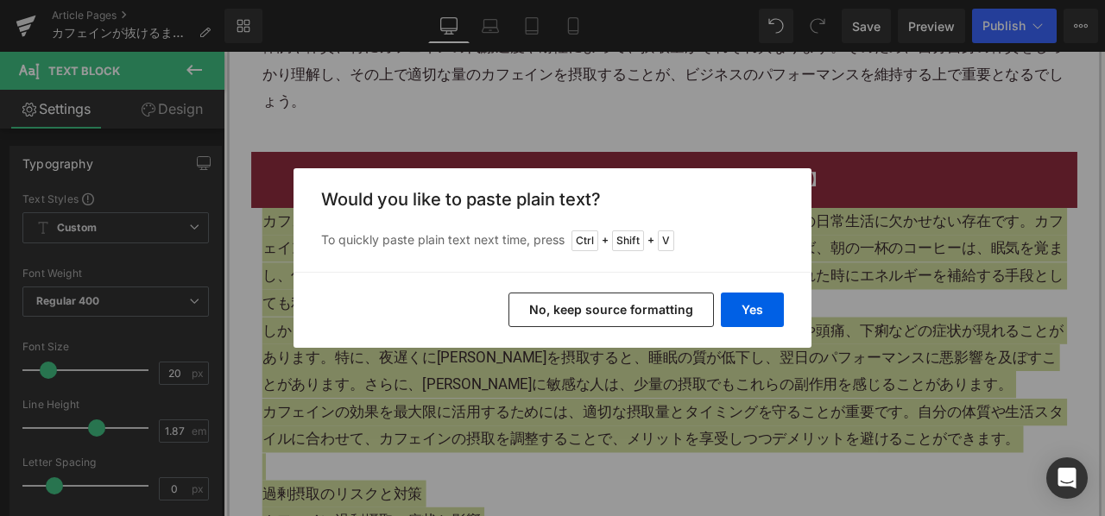
click at [544, 308] on button "No, keep source formatting" at bounding box center [610, 310] width 205 height 35
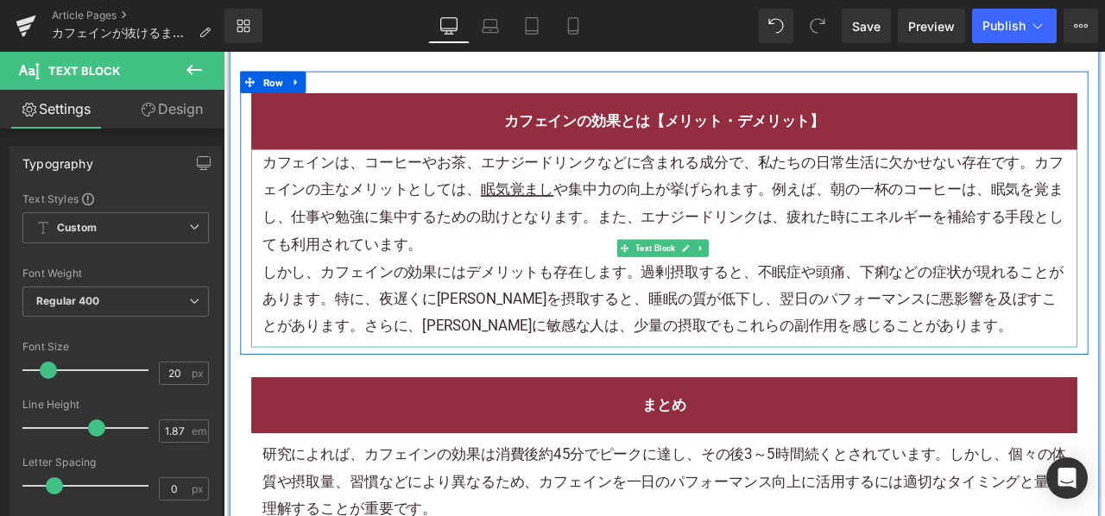
scroll to position [5437, 0]
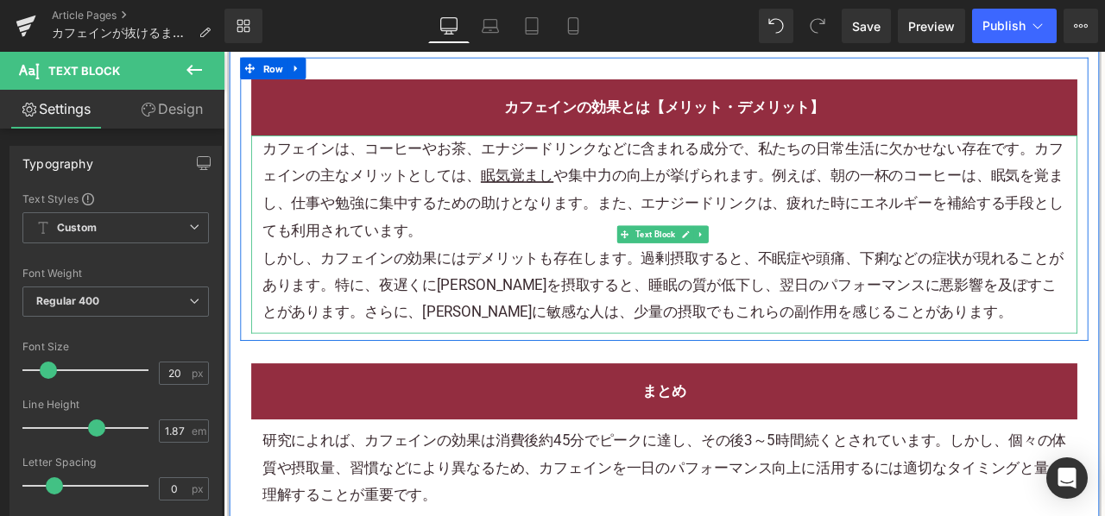
click at [1079, 355] on p "しかし、カフェインの効果にはデメリットも存在します。過剰摂取すると、不眠症や頭痛、下痢などの症状が現れることがあります。特に、夜遅くにカフェインを摂取すると、…" at bounding box center [745, 328] width 953 height 97
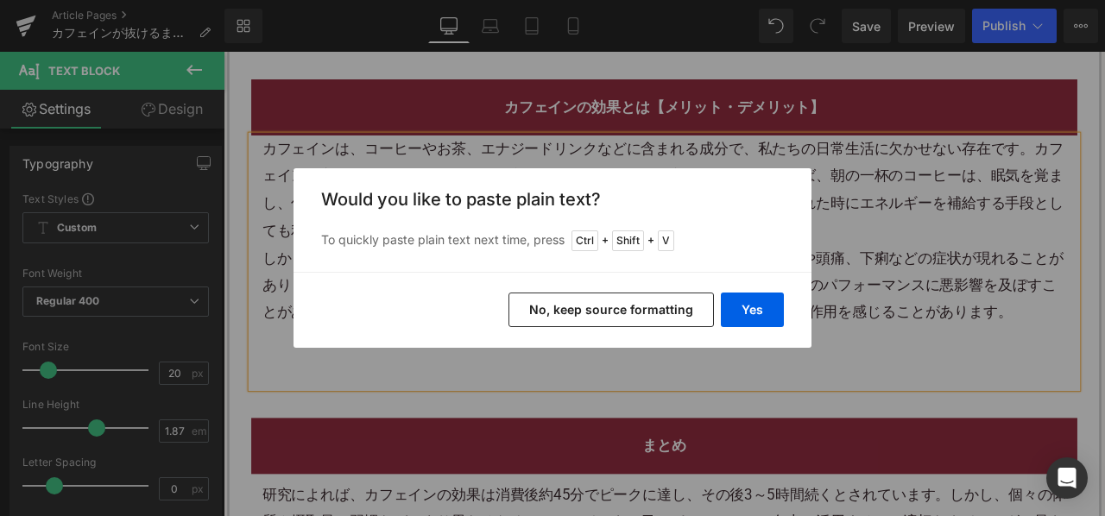
click at [596, 307] on button "No, keep source formatting" at bounding box center [610, 310] width 205 height 35
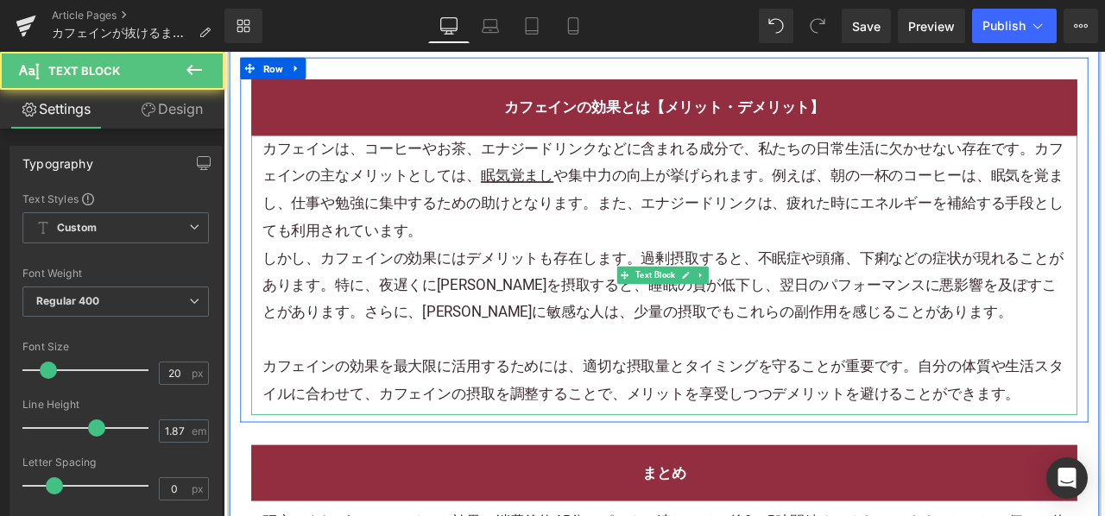
click at [1104, 455] on p "カフェインの効果を最大限に活用するためには、適切な摂取量とタイミングを守ることが重要です。自分の体質や生活スタイルに合わせて、カフェインの摂取を調整することで…" at bounding box center [745, 441] width 953 height 65
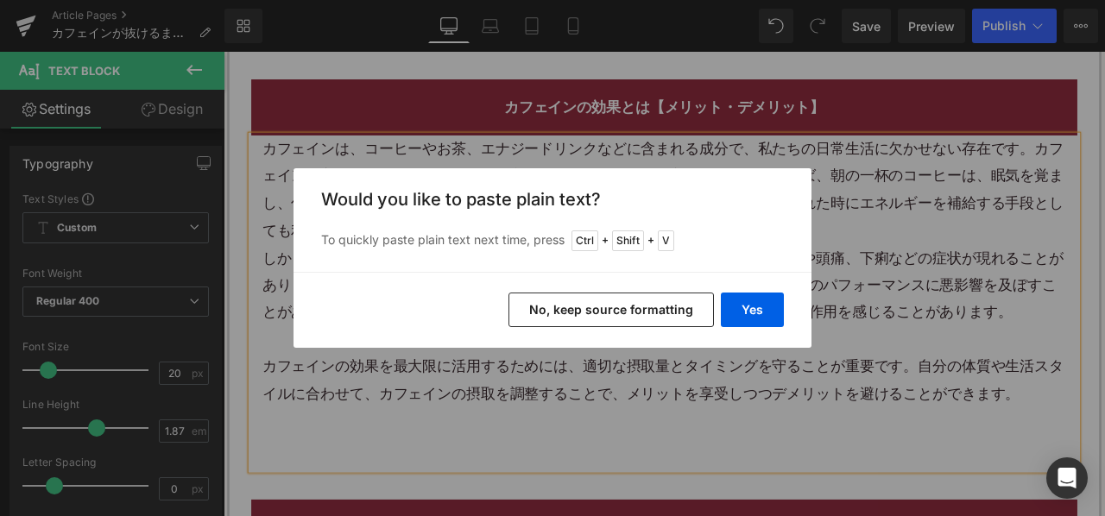
click at [679, 320] on button "No, keep source formatting" at bounding box center [610, 310] width 205 height 35
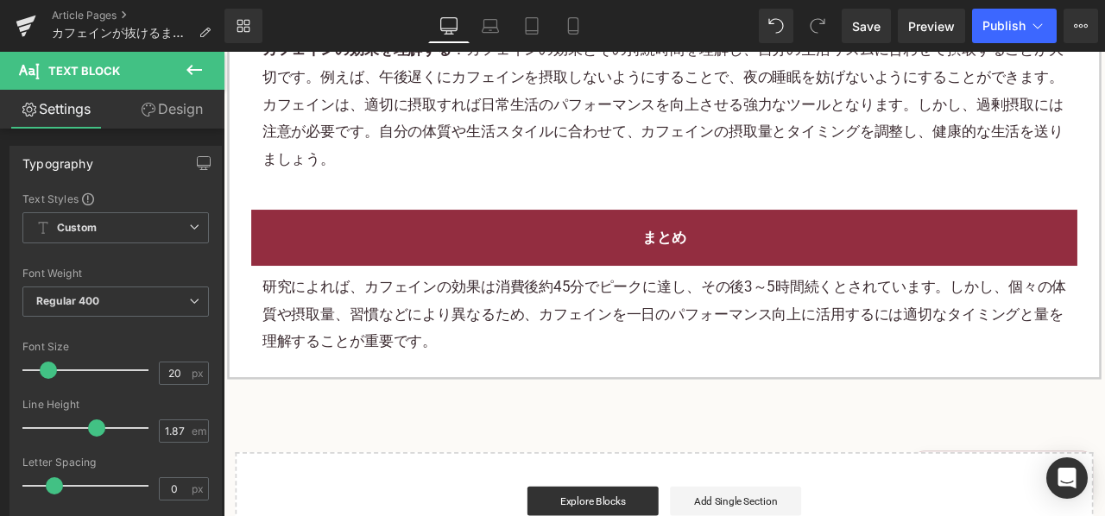
scroll to position [6473, 0]
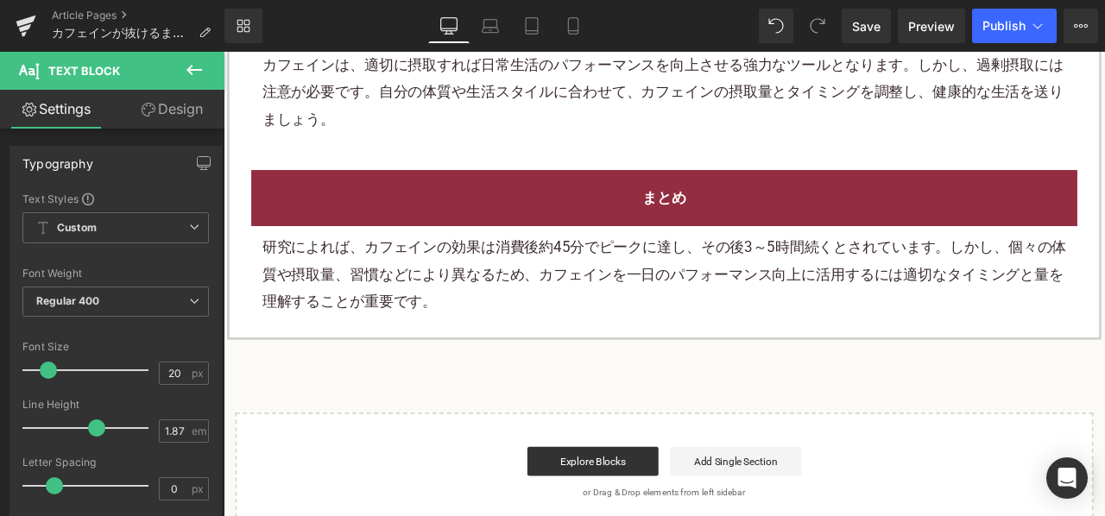
click at [482, 365] on div "研究によれば、カフェインの効果は消費後約45分でピークに達し、その後3～5時間続くとされています。しかし、個々の体質や摂取量、習慣などにより異なるため、カフェ…" at bounding box center [745, 316] width 979 height 114
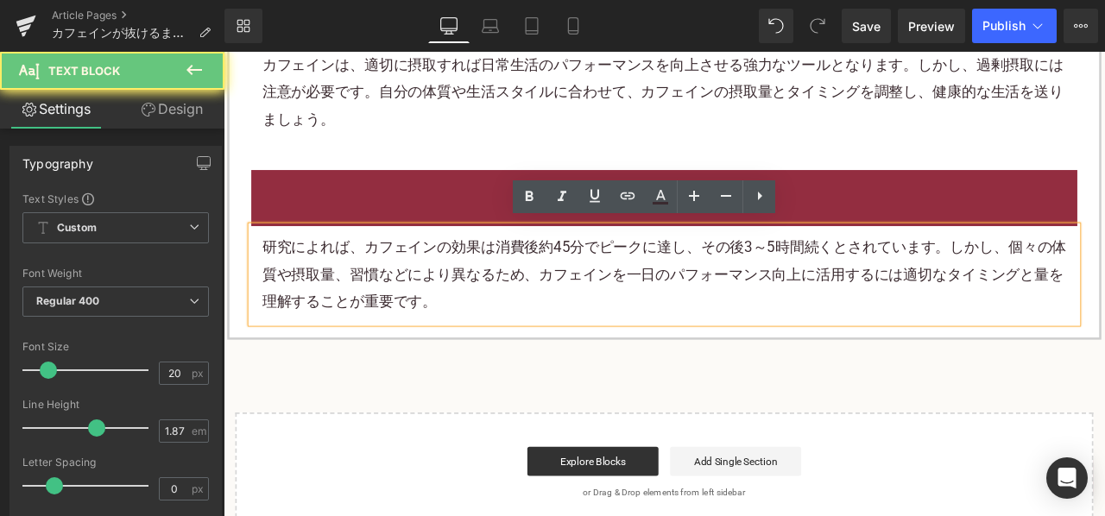
click at [412, 324] on p "研究によれば、カフェインの効果は消費後約45分でピークに達し、その後3～5時間続くとされています。しかし、個々の体質や摂取量、習慣などにより異なるため、カフェ…" at bounding box center [745, 316] width 953 height 97
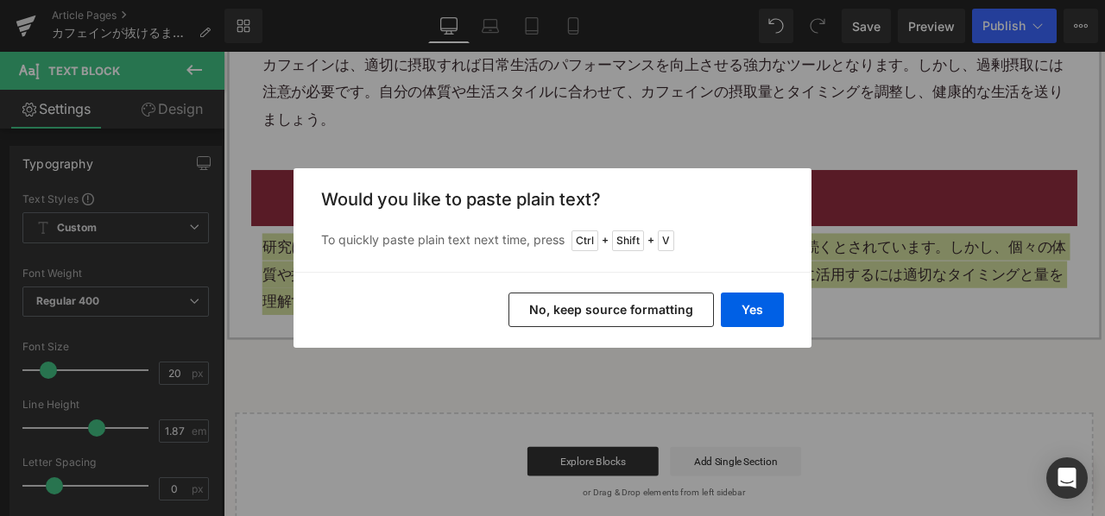
click at [542, 306] on button "No, keep source formatting" at bounding box center [610, 310] width 205 height 35
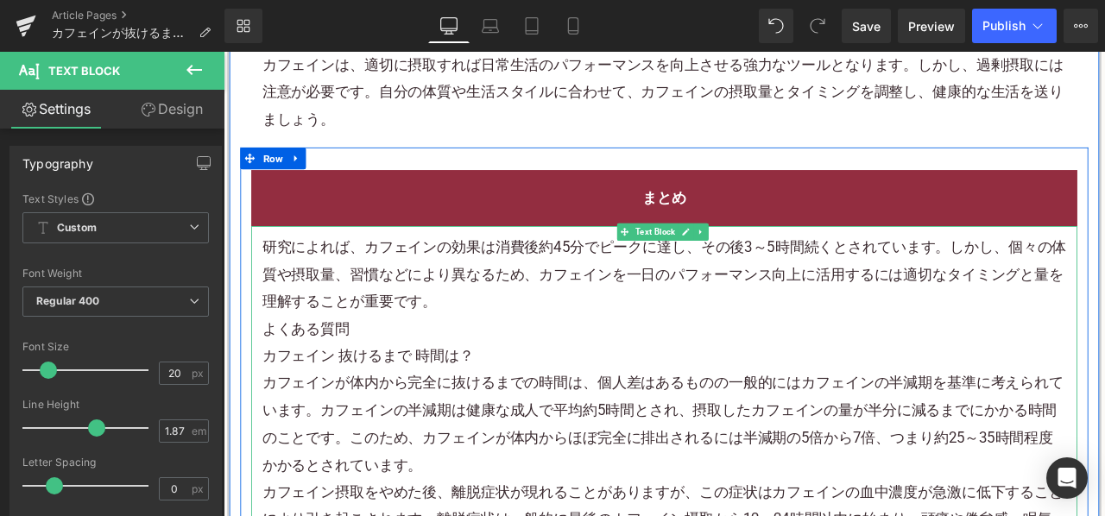
click at [657, 329] on p "研究によれば、カフェインの効果は消費後約45分でピークに達し、その後3～5時間続くとされています。しかし、個々の体質や摂取量、習慣などにより異なるため、カフェ…" at bounding box center [745, 316] width 953 height 97
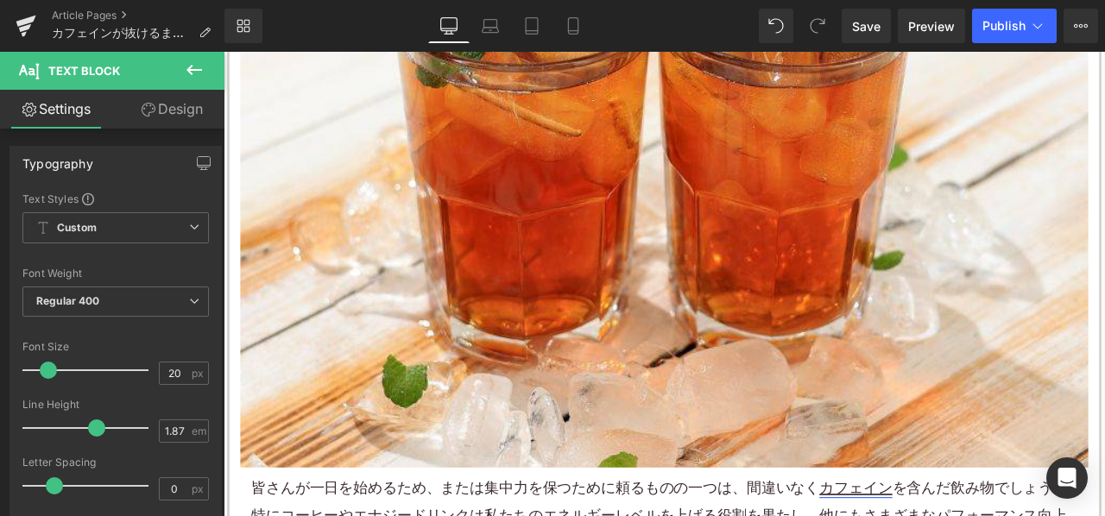
scroll to position [777, 0]
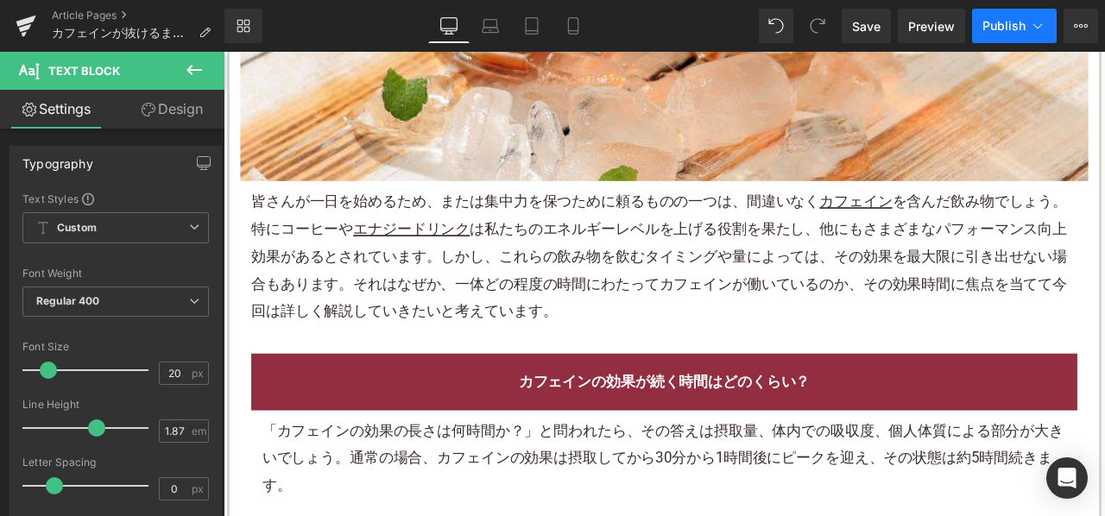
click at [1004, 25] on span "Publish" at bounding box center [1003, 26] width 43 height 14
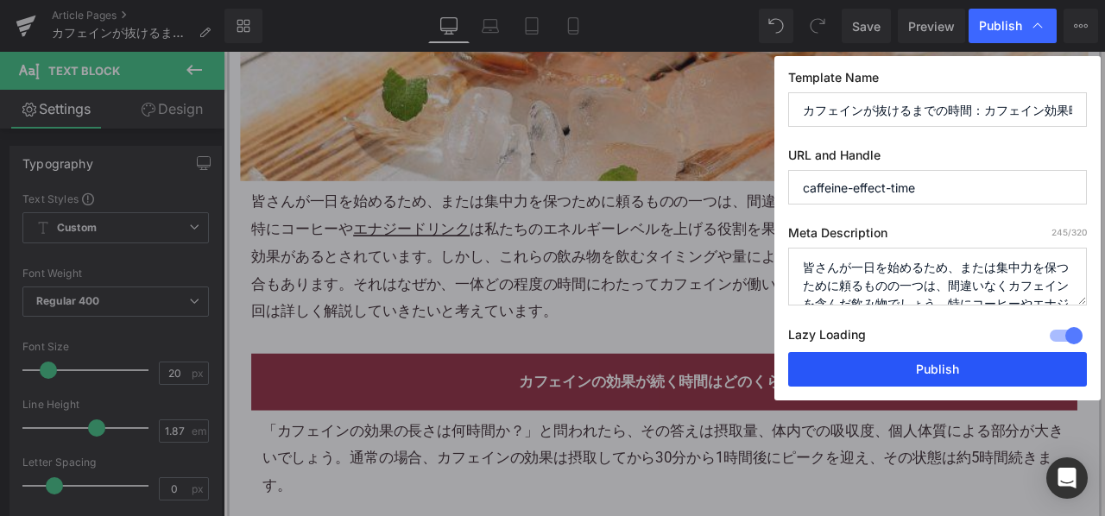
drag, startPoint x: 842, startPoint y: 362, endPoint x: 580, endPoint y: 60, distance: 400.1
click at [842, 362] on button "Publish" at bounding box center [937, 369] width 299 height 35
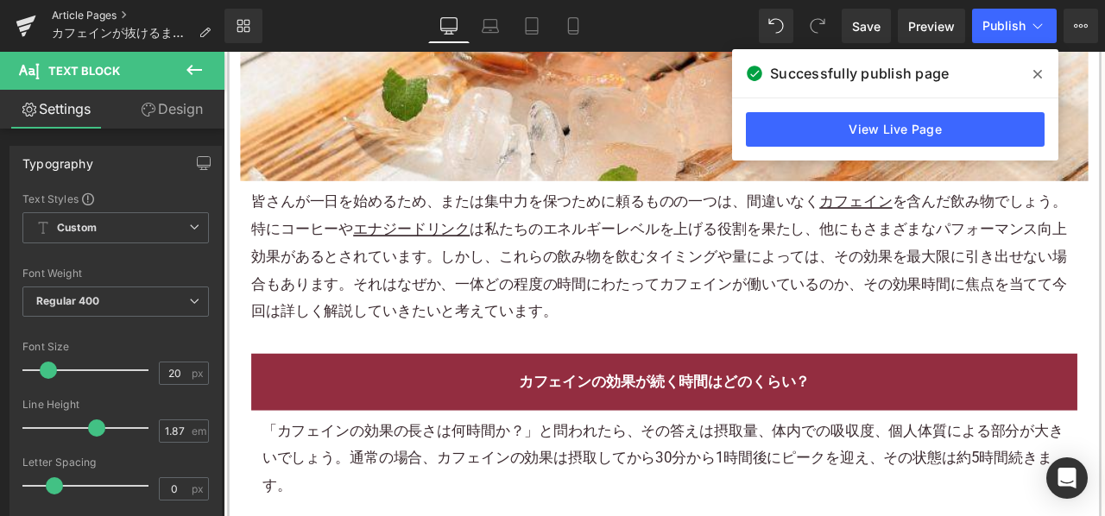
click at [90, 13] on link "Article Pages" at bounding box center [138, 16] width 173 height 14
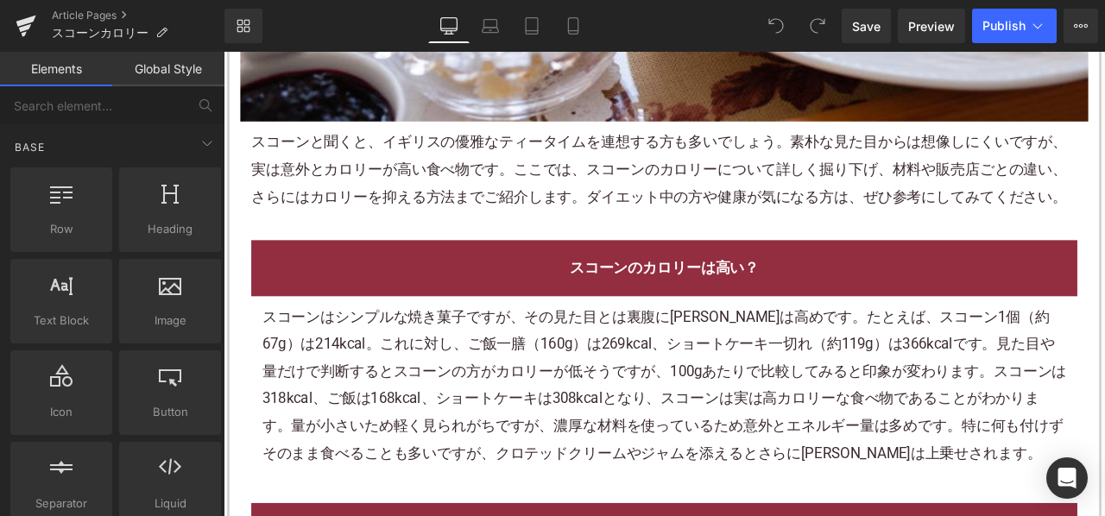
scroll to position [1122, 0]
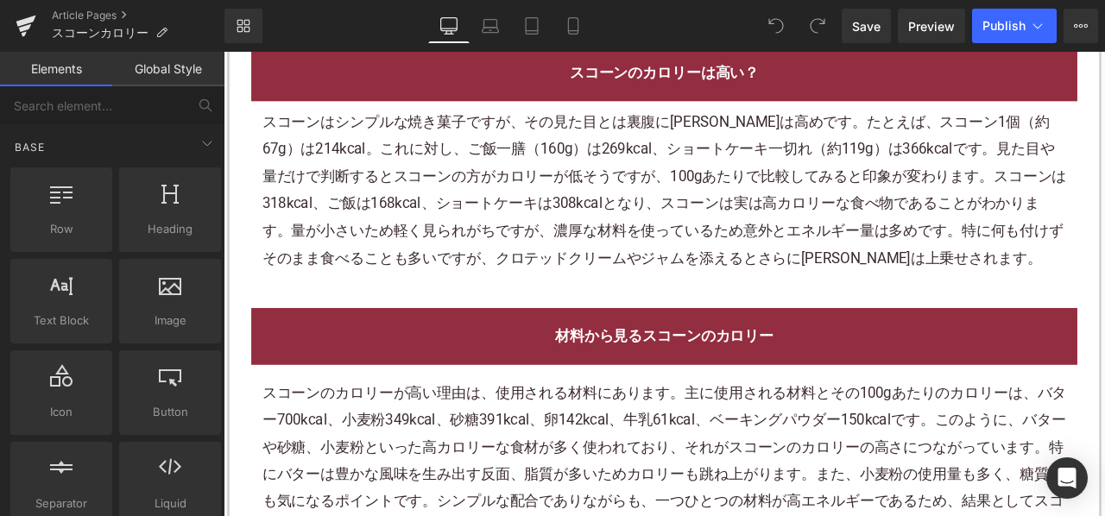
click at [703, 182] on p "スコーンはシンプルな 焼き菓子 ですが、その見た目とは裏腹にカロリーは高めです。たとえば、スコーン1個（約67g）は214kcal。これに対し、ご飯一膳（16…" at bounding box center [745, 215] width 953 height 193
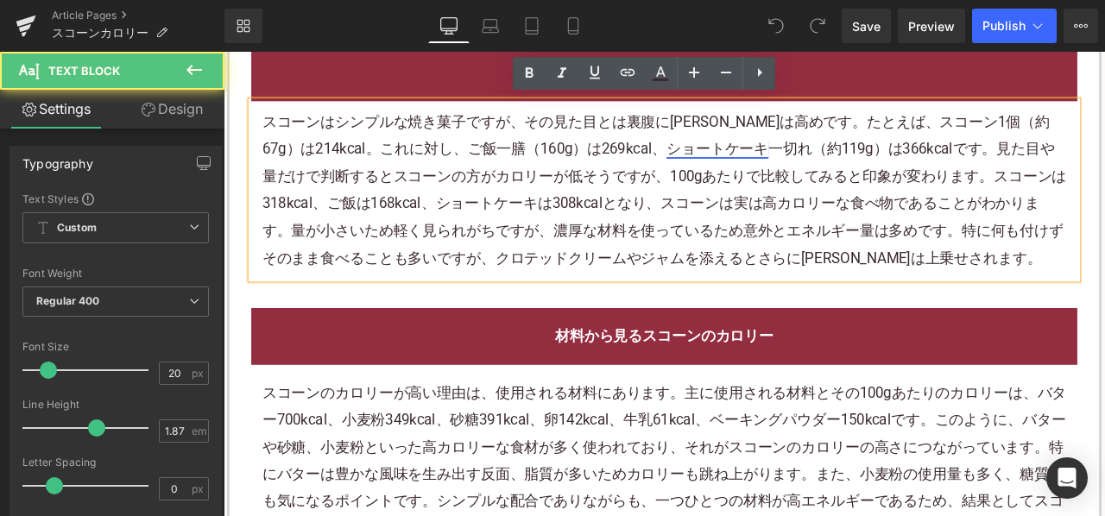
click at [748, 166] on link "ショートケーキ" at bounding box center [808, 166] width 121 height 21
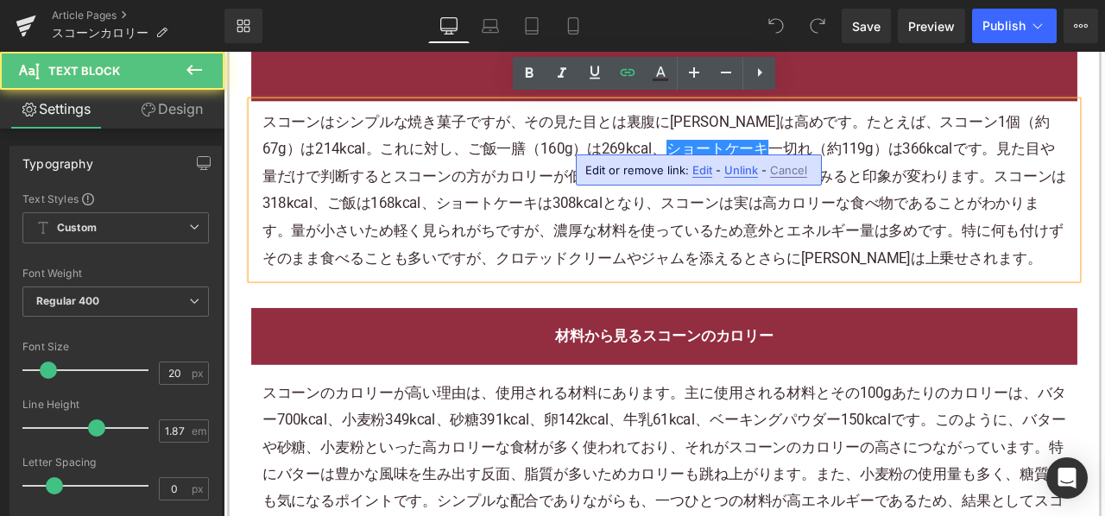
click at [544, 158] on p "スコーンはシンプルな 焼き菓子 ですが、その見た目とは裏腹にカロリーは高めです。たとえば、スコーン1個（約67g）は214kcal。これに対し、ご飯一膳（16…" at bounding box center [745, 215] width 953 height 193
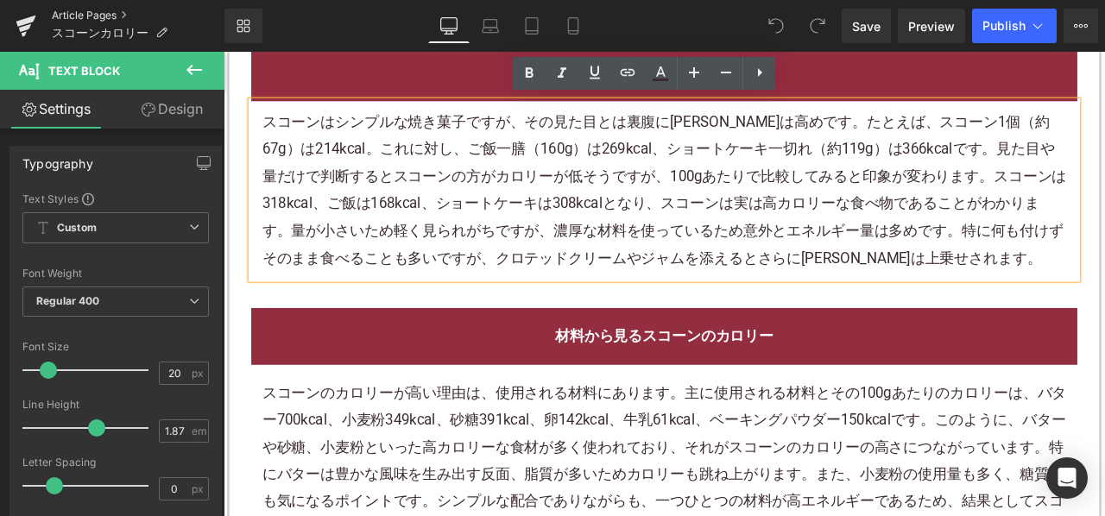
click at [107, 12] on link "Article Pages" at bounding box center [138, 16] width 173 height 14
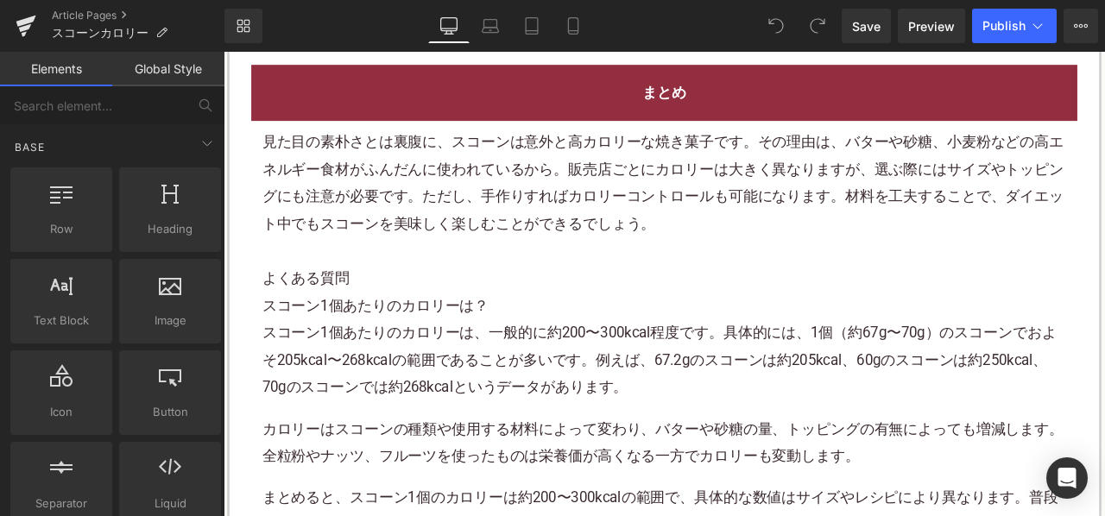
scroll to position [4156, 0]
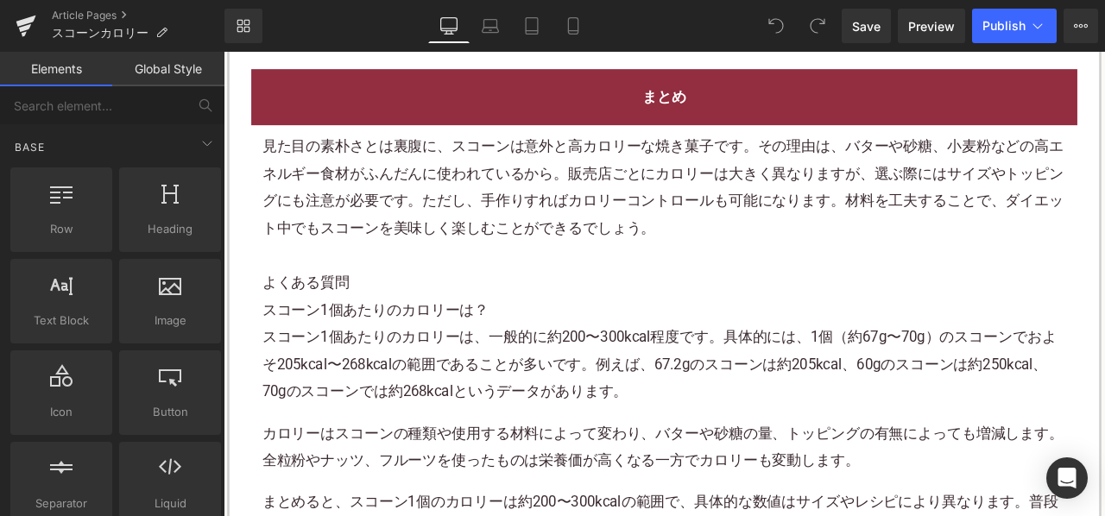
click at [496, 350] on h3 "スコーン1個あたりのカロリーは？" at bounding box center [745, 358] width 953 height 32
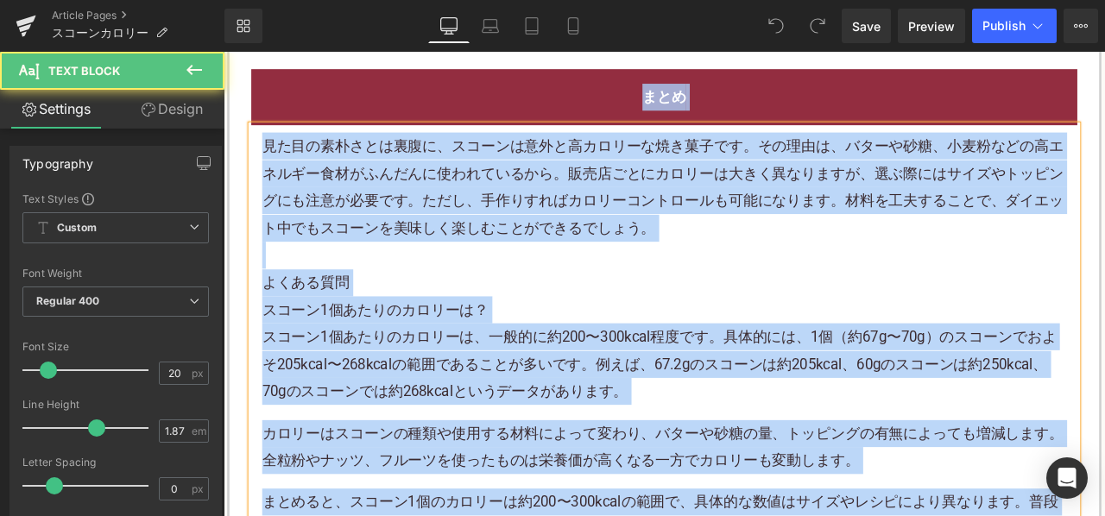
click at [465, 243] on p "見た目の素朴さとは裏腹に、スコーンは意外と高カロリーな焼き菓子です。その理由は、バターや砂糖、小麦粉などの高エネルギー食材がふんだんに使われているから。販売店…" at bounding box center [745, 212] width 953 height 129
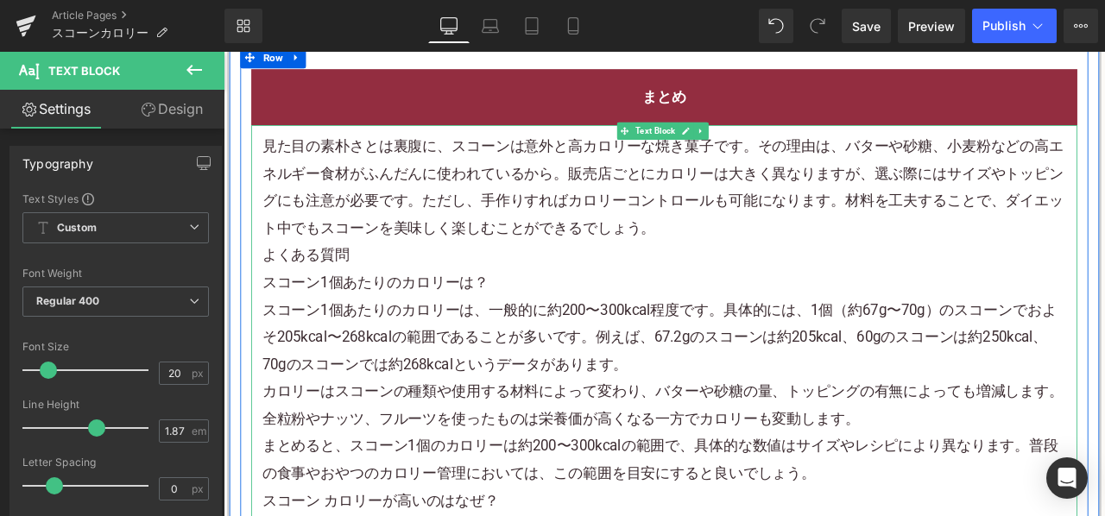
click at [774, 245] on p "見た目の素朴さとは裏腹に、スコーンは意外と高カロリーな焼き菓子です。その理由は、バターや砂糖、小麦粉などの高エネルギー食材がふんだんに使われているから。販売店…" at bounding box center [745, 212] width 953 height 129
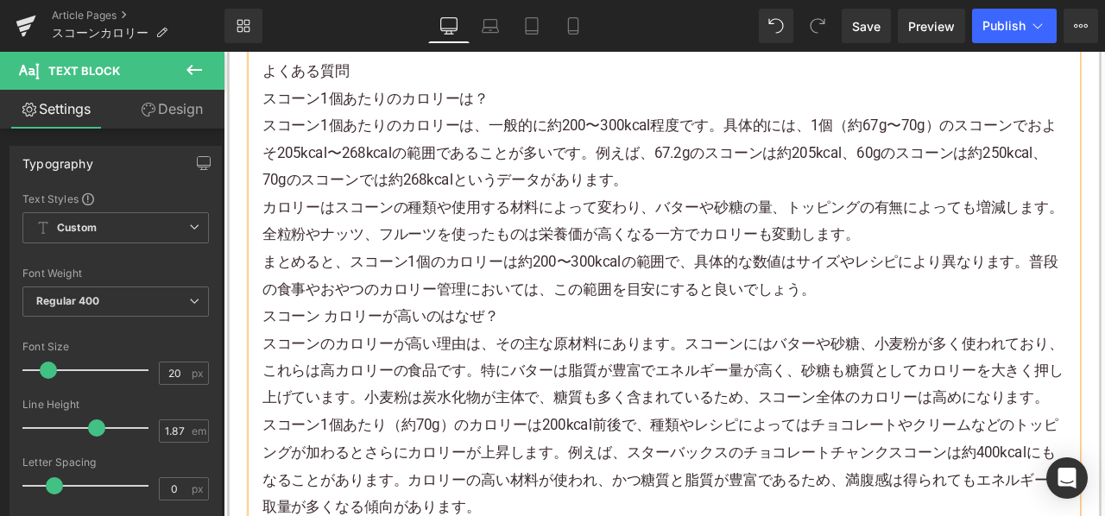
scroll to position [4415, 0]
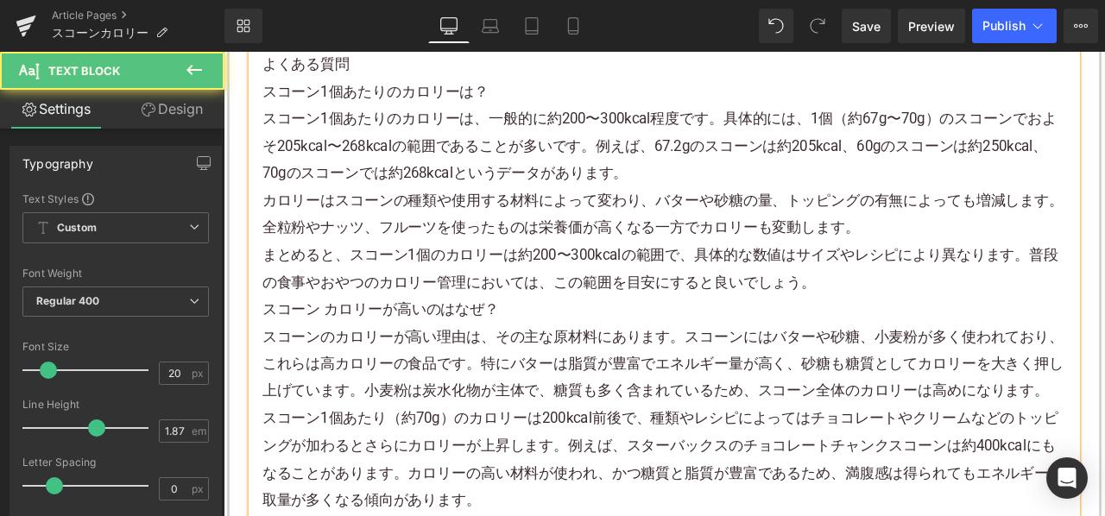
click at [934, 312] on p "まとめると、スコーン1個のカロリーは約200〜300kcalの範囲で、具体的な数値はサイズやレシピにより異なります。普段の食事やおやつのカロリー管理においては…" at bounding box center [745, 308] width 953 height 65
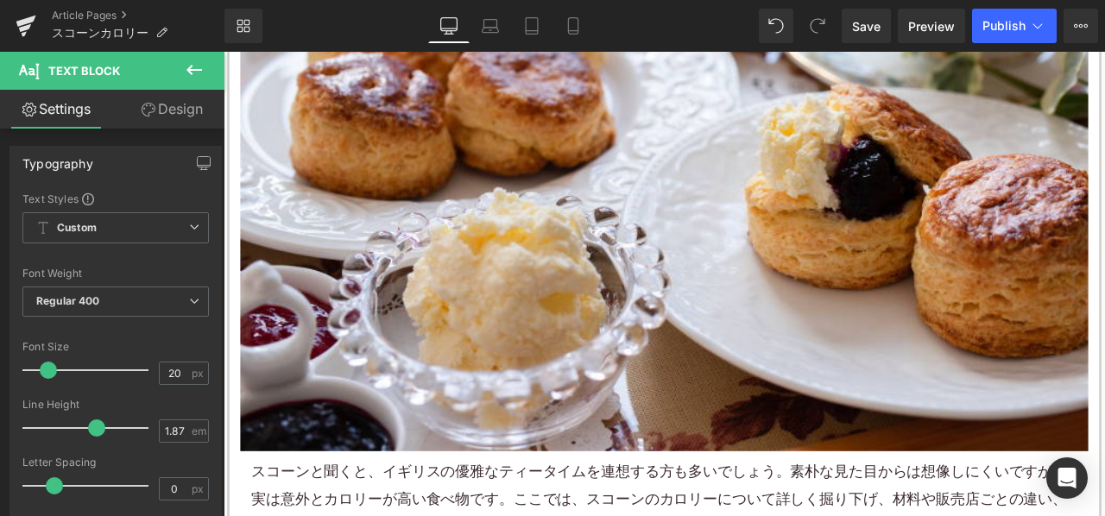
scroll to position [444, 0]
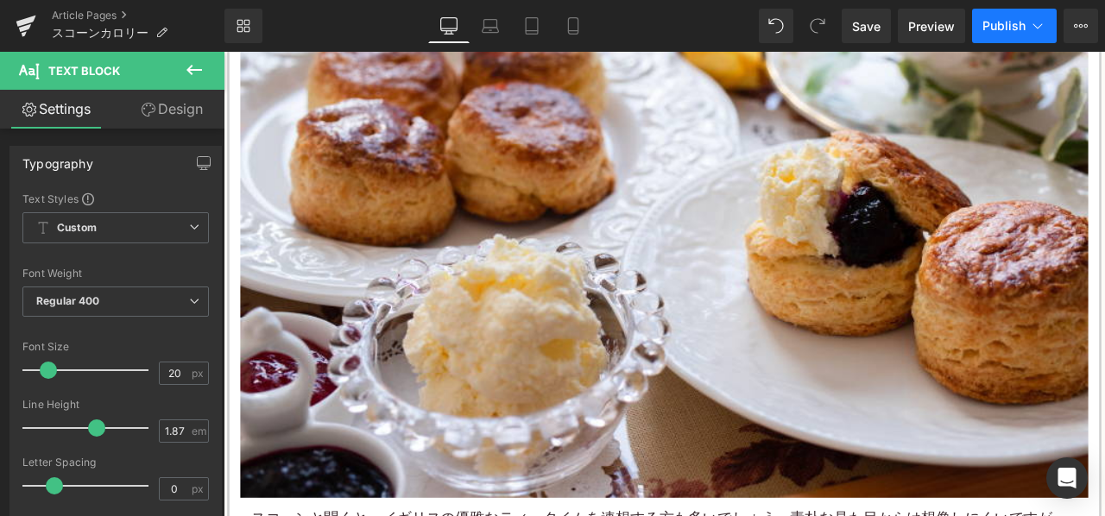
click at [1024, 30] on span "Publish" at bounding box center [1003, 26] width 43 height 14
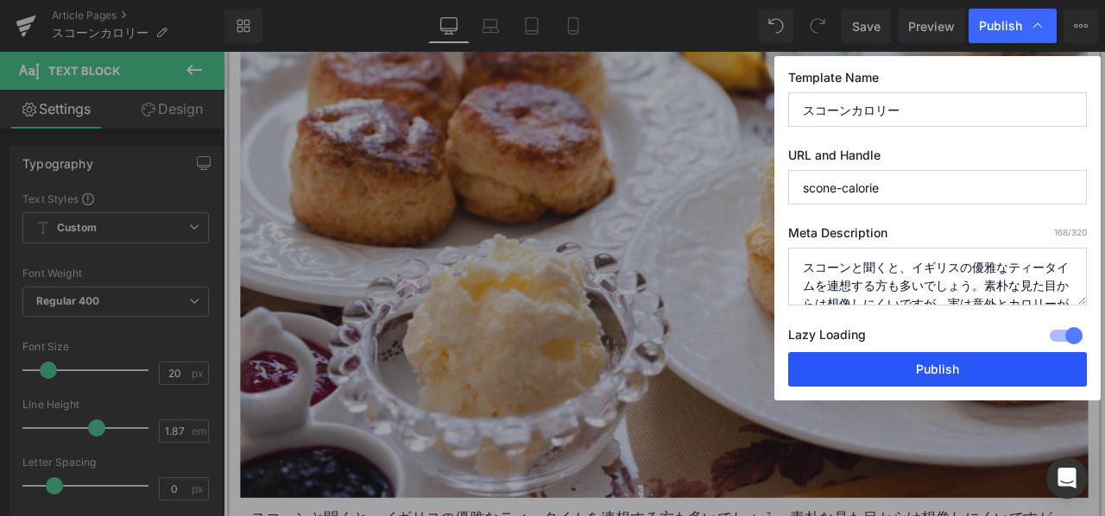
drag, startPoint x: 875, startPoint y: 356, endPoint x: 632, endPoint y: 228, distance: 275.3
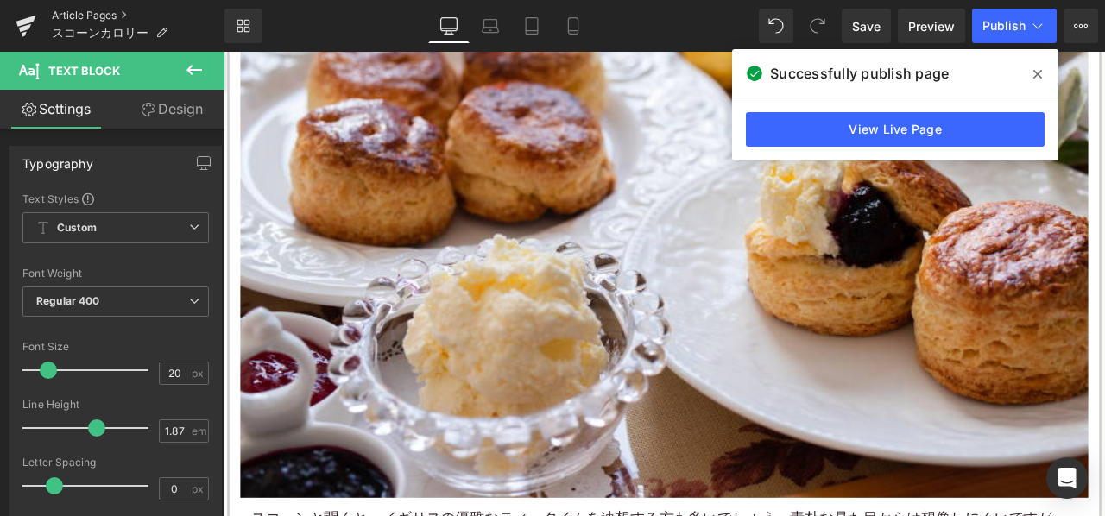
click at [77, 13] on link "Article Pages" at bounding box center [138, 16] width 173 height 14
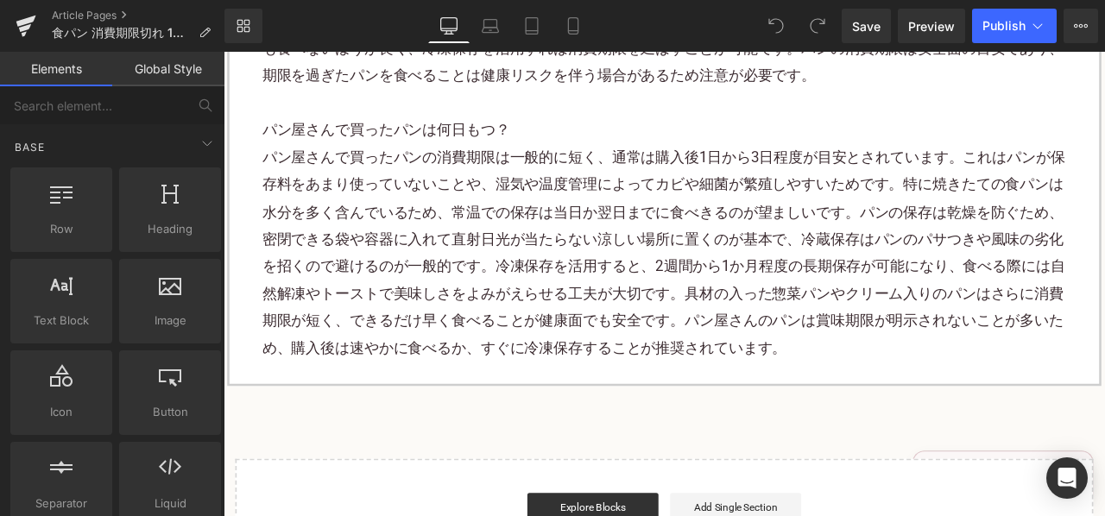
scroll to position [7181, 0]
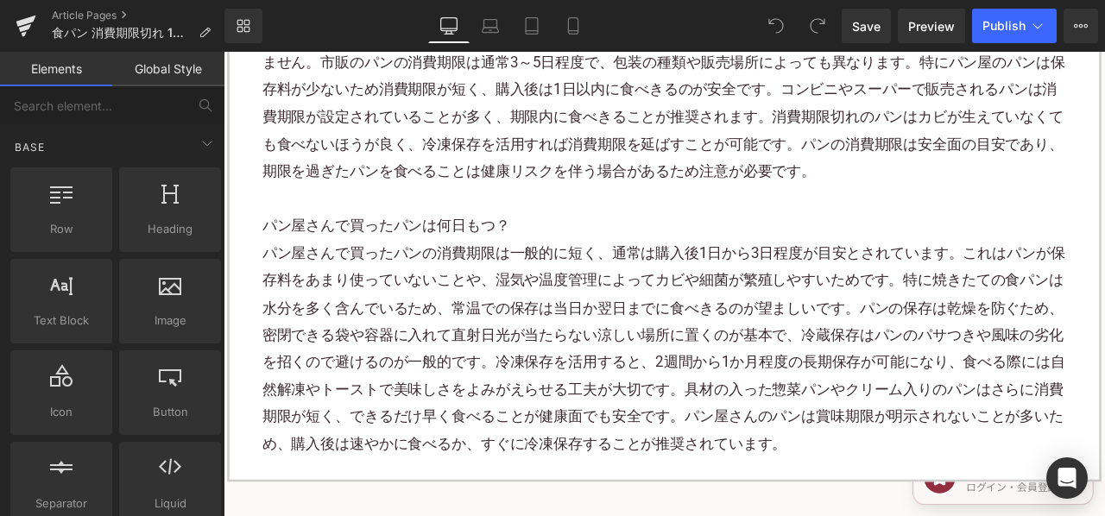
click at [793, 402] on p "パン屋さんで買ったパンの消費期限は一般的に短く、通常は購入後1日から3日程度が目安とされています。これはパンが保存料をあまり使っていないことや、湿気や温度管理…" at bounding box center [745, 403] width 953 height 258
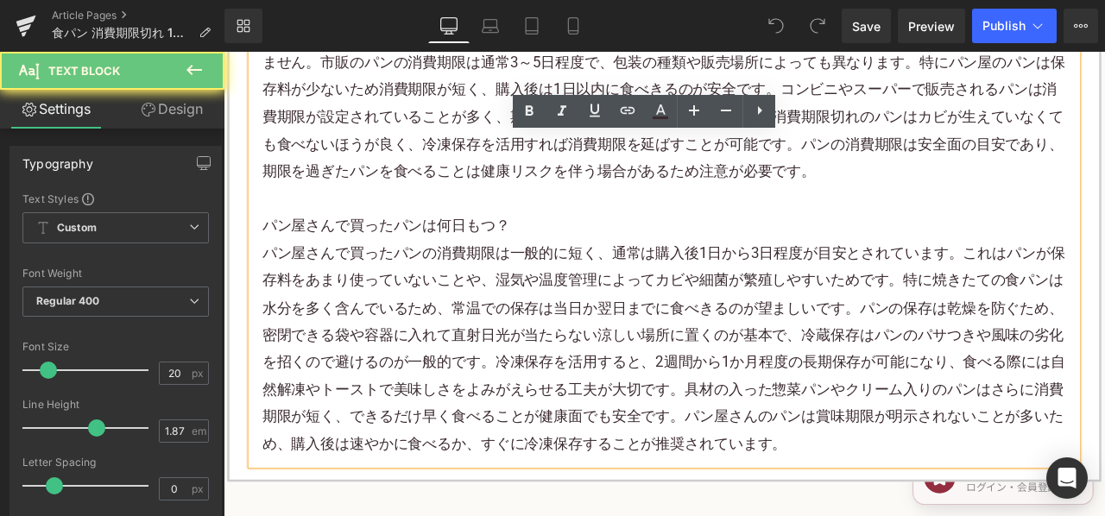
click at [955, 468] on p "パン屋さんで買ったパンの消費期限は一般的に短く、通常は購入後1日から3日程度が目安とされています。これはパンが保存料をあまり使っていないことや、湿気や温度管理…" at bounding box center [745, 403] width 953 height 258
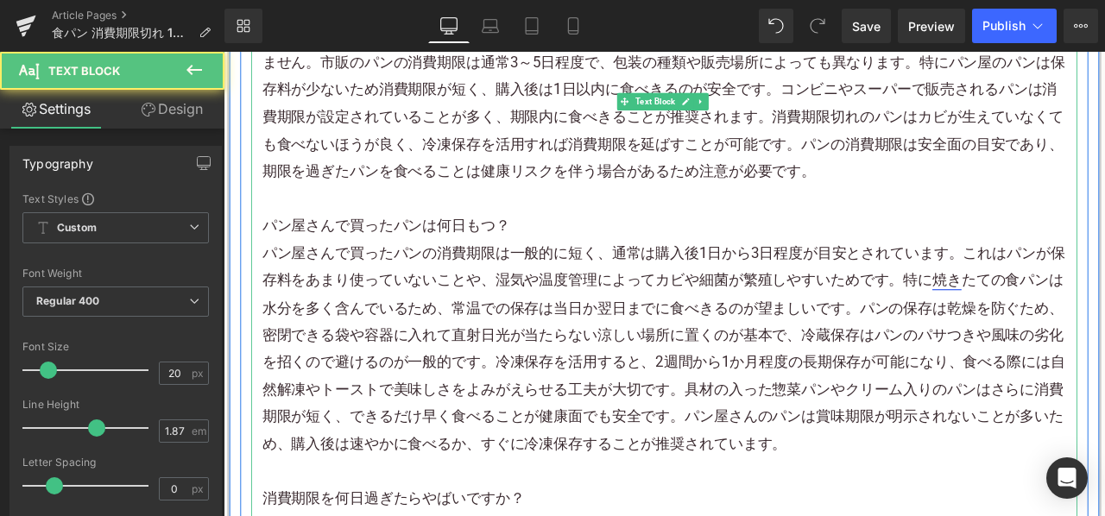
click at [1083, 312] on link "焼き" at bounding box center [1080, 322] width 35 height 21
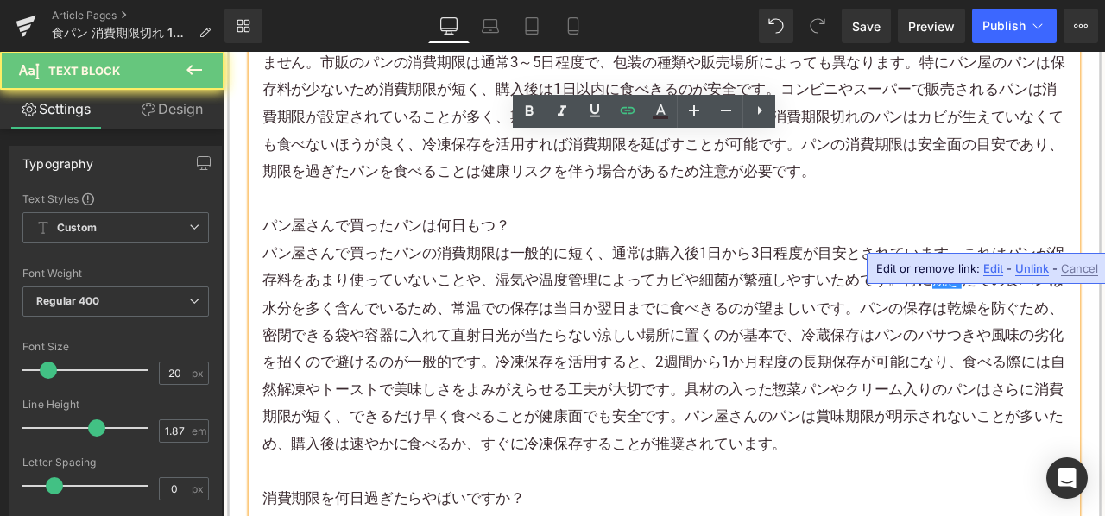
click at [852, 292] on p "パン屋さんで買ったパンの消費期限は一般的に短く、通常は購入後1日から3日程度が目安とされています。これはパンが保存料をあまり使っていないことや、湿気や温度管理…" at bounding box center [745, 403] width 953 height 258
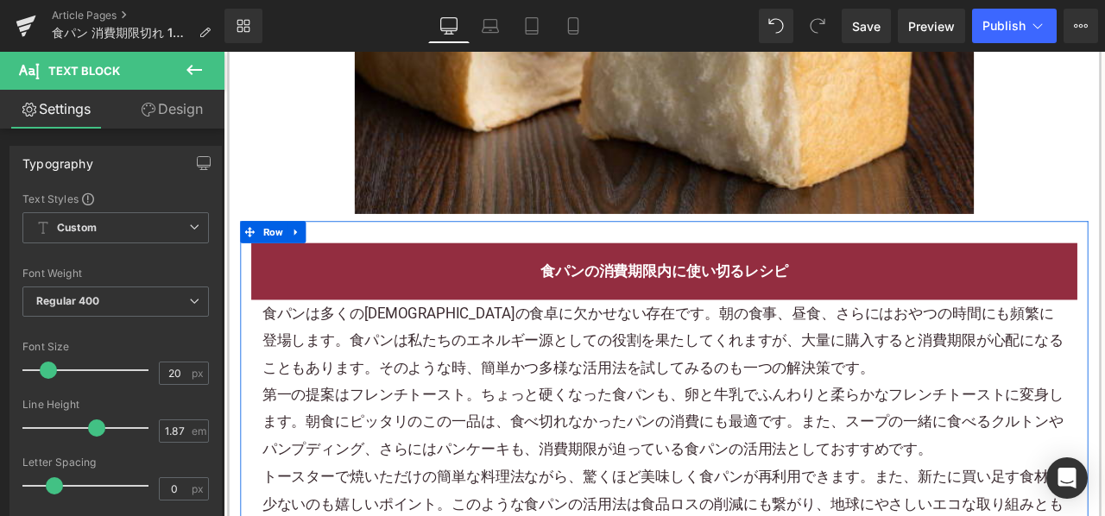
scroll to position [4074, 0]
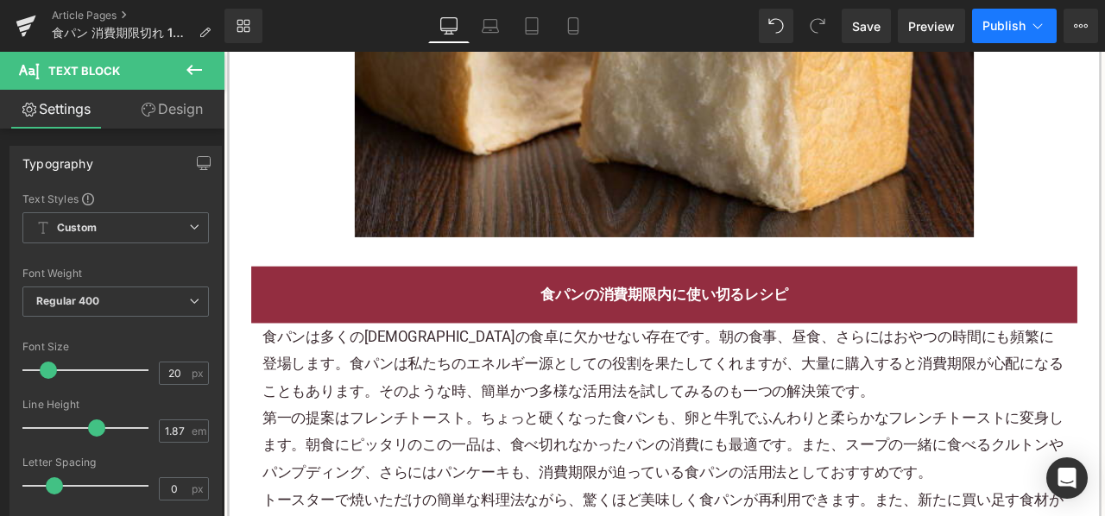
click at [1017, 15] on button "Publish" at bounding box center [1014, 26] width 85 height 35
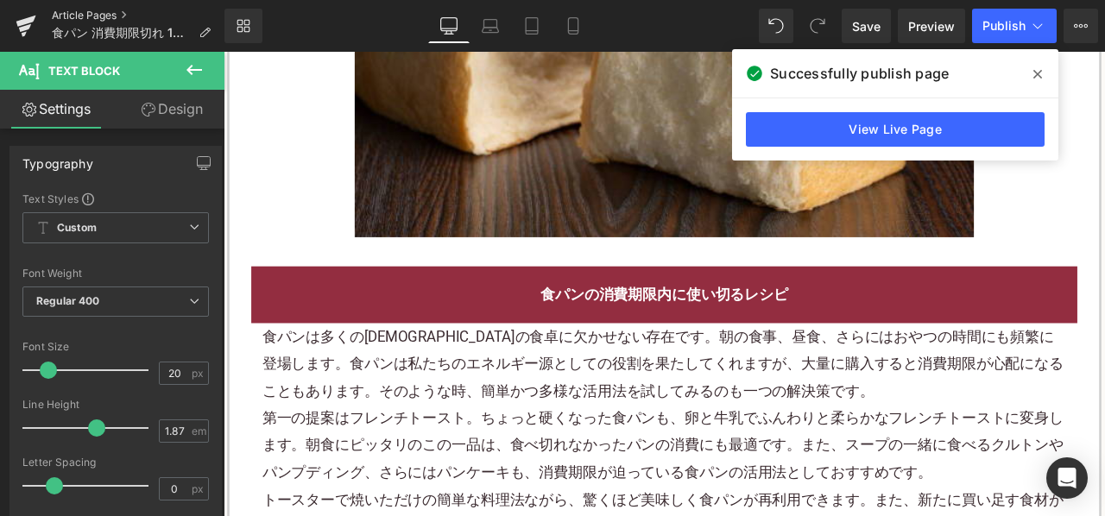
click at [70, 13] on link "Article Pages" at bounding box center [138, 16] width 173 height 14
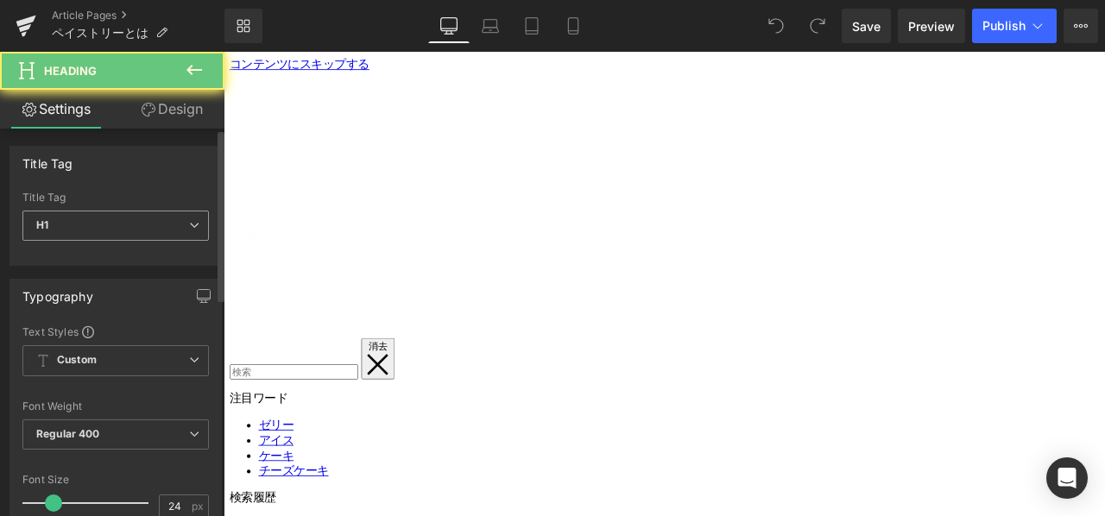
click at [167, 227] on span "H1" at bounding box center [115, 226] width 186 height 30
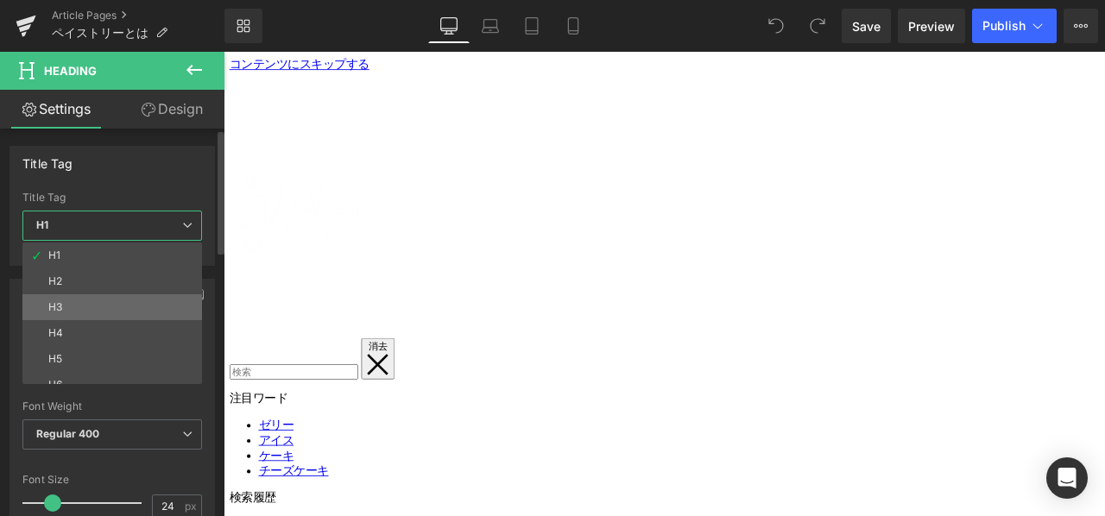
click at [123, 301] on li "H3" at bounding box center [115, 307] width 187 height 26
type input "15"
type input "100"
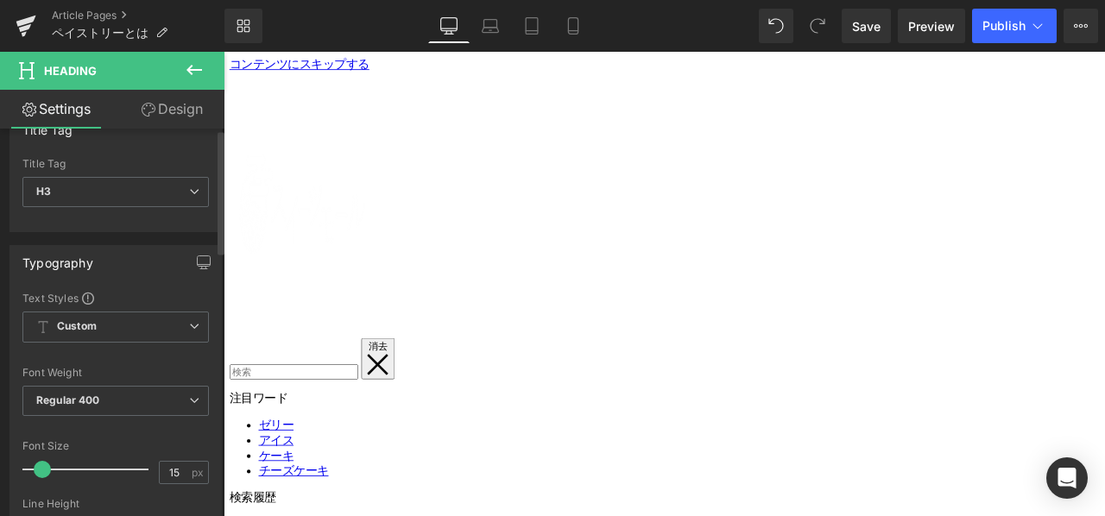
scroll to position [86, 0]
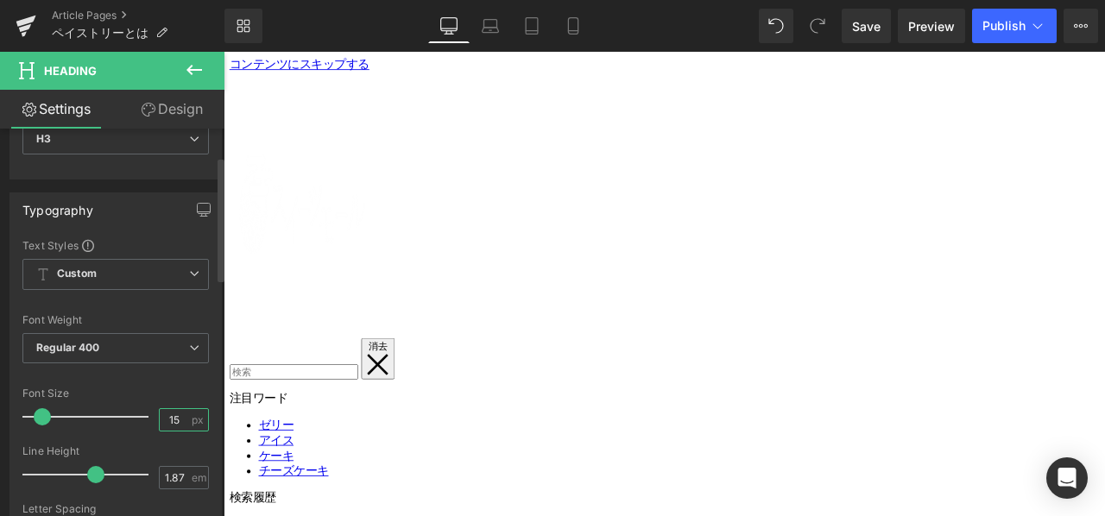
drag, startPoint x: 173, startPoint y: 426, endPoint x: 159, endPoint y: 420, distance: 15.9
click at [160, 420] on input "15" at bounding box center [175, 420] width 30 height 22
type input "24"
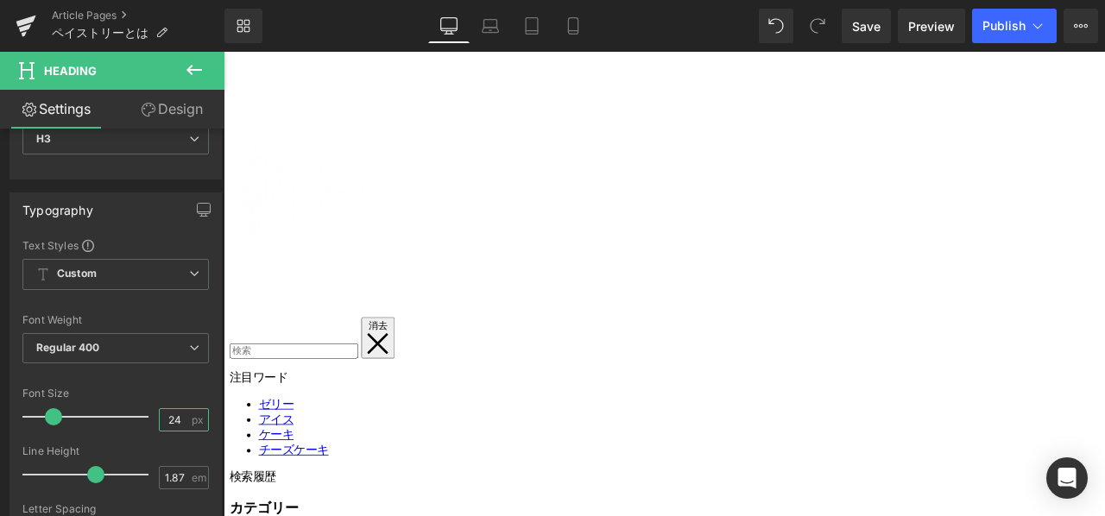
scroll to position [777, 0]
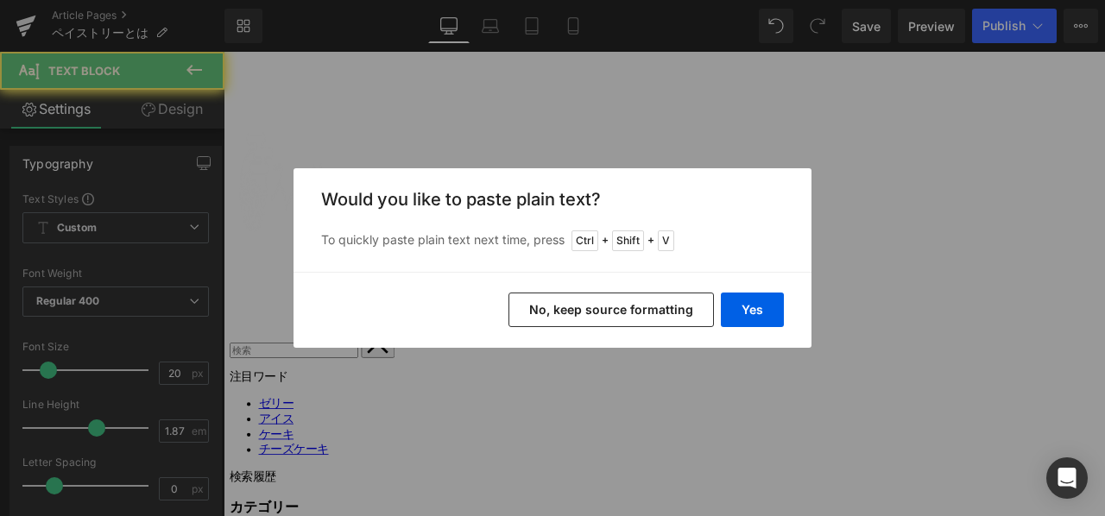
click at [543, 315] on button "No, keep source formatting" at bounding box center [610, 310] width 205 height 35
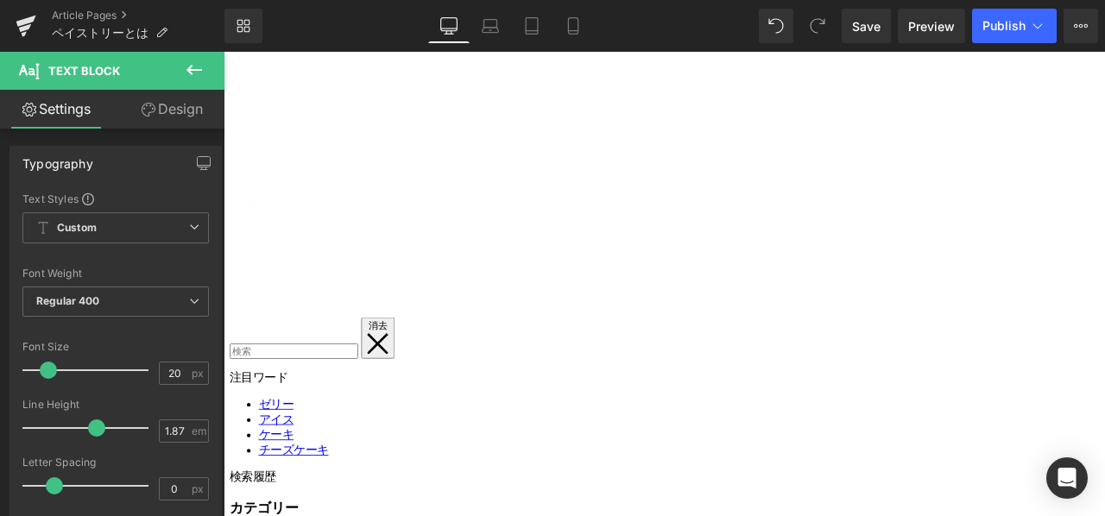
scroll to position [1208, 0]
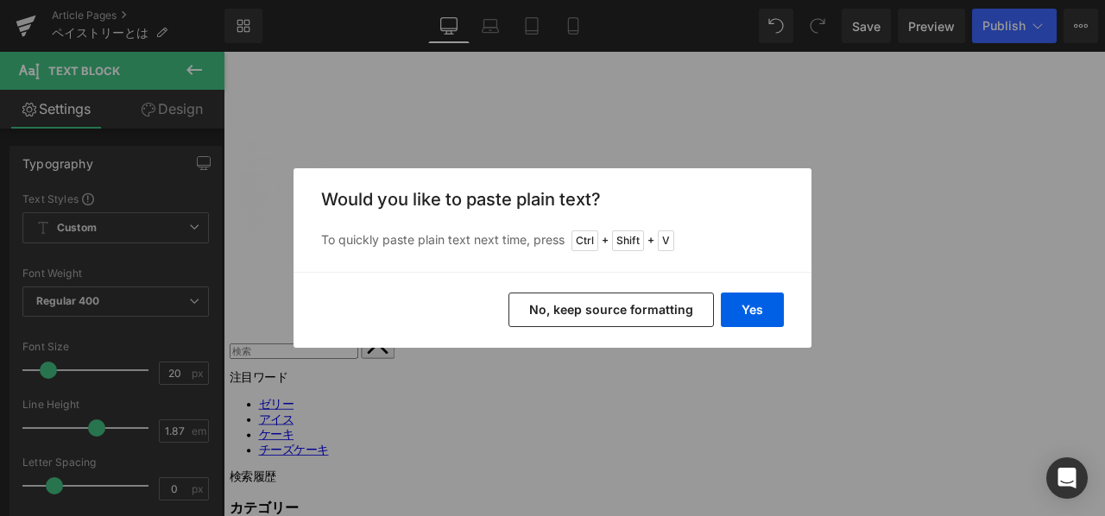
click at [556, 299] on button "No, keep source formatting" at bounding box center [610, 310] width 205 height 35
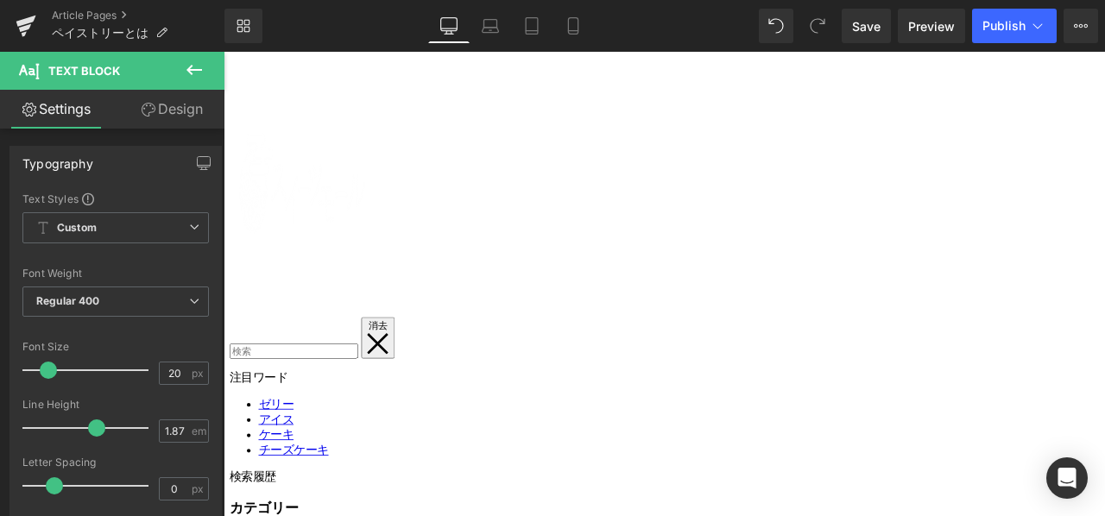
scroll to position [1726, 0]
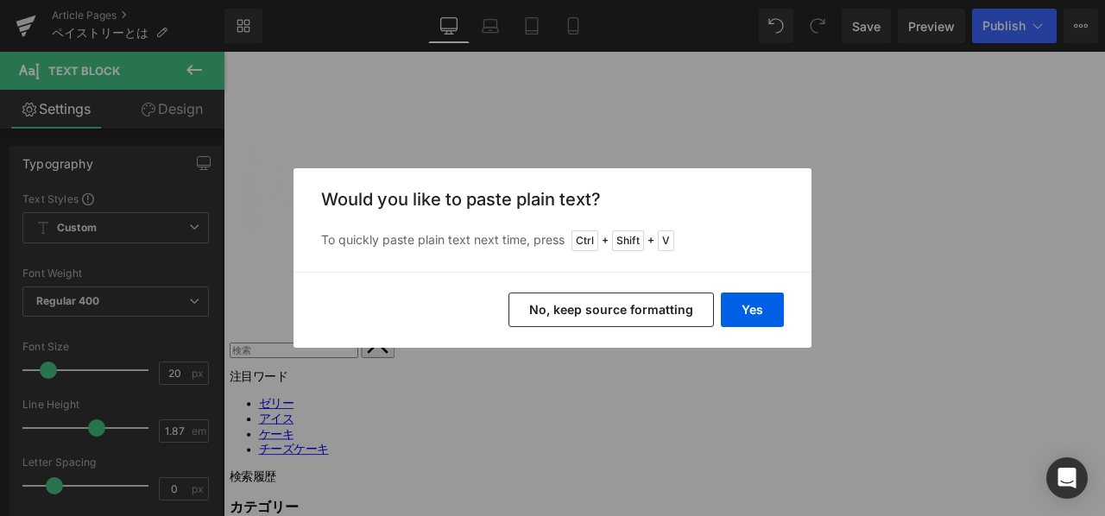
click at [558, 305] on button "No, keep source formatting" at bounding box center [610, 310] width 205 height 35
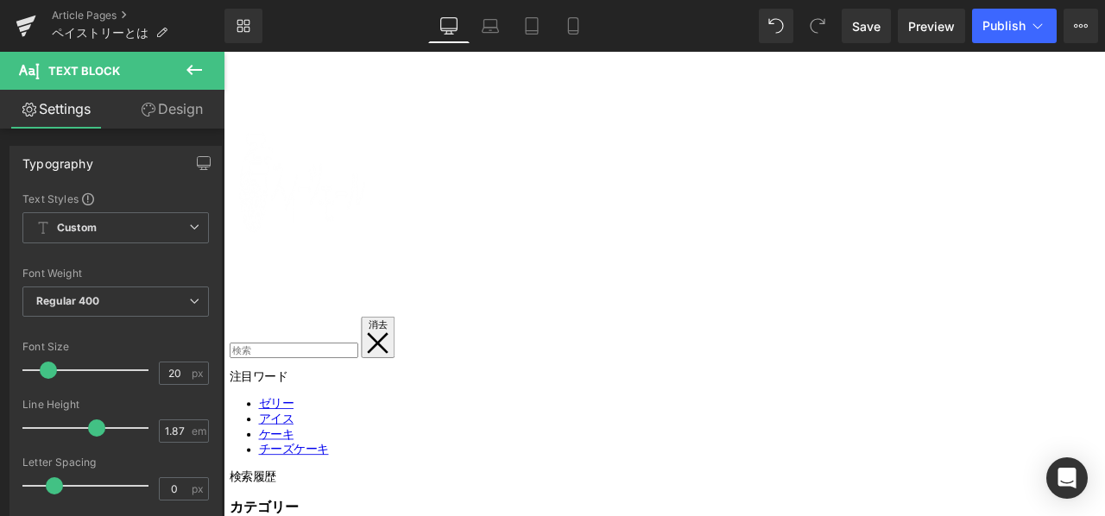
scroll to position [2503, 0]
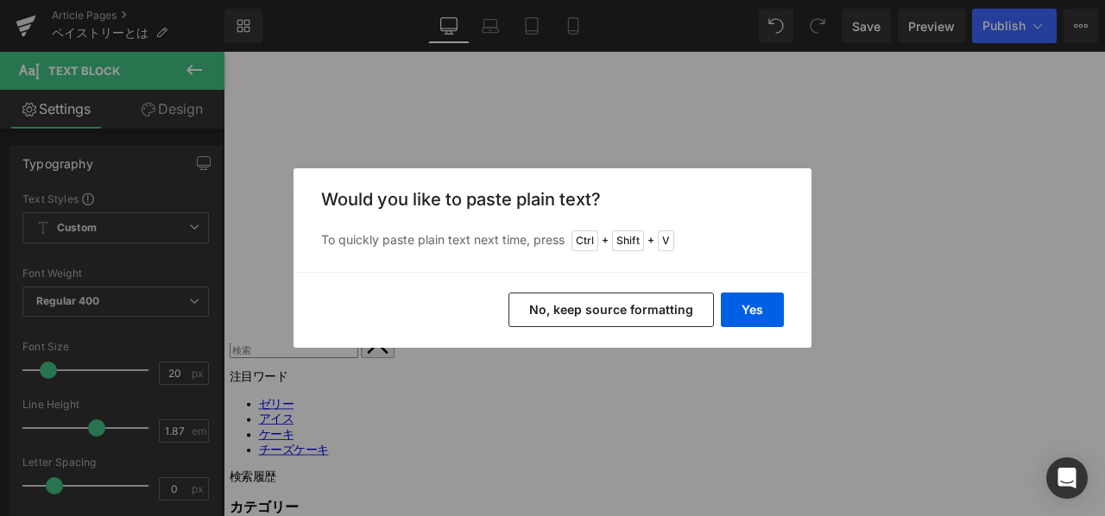
drag, startPoint x: 536, startPoint y: 308, endPoint x: 241, endPoint y: 111, distance: 354.7
click at [536, 308] on button "No, keep source formatting" at bounding box center [610, 310] width 205 height 35
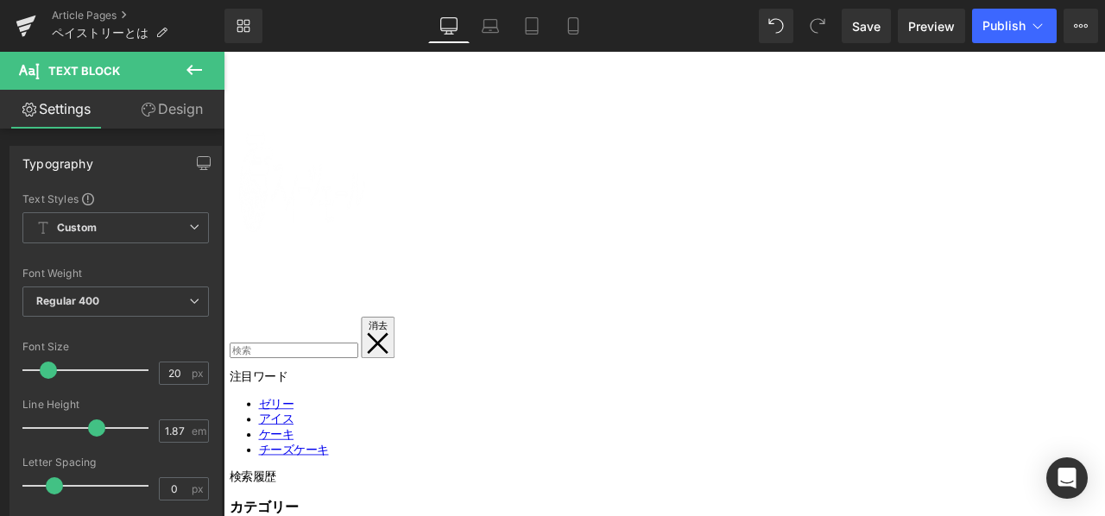
scroll to position [3797, 0]
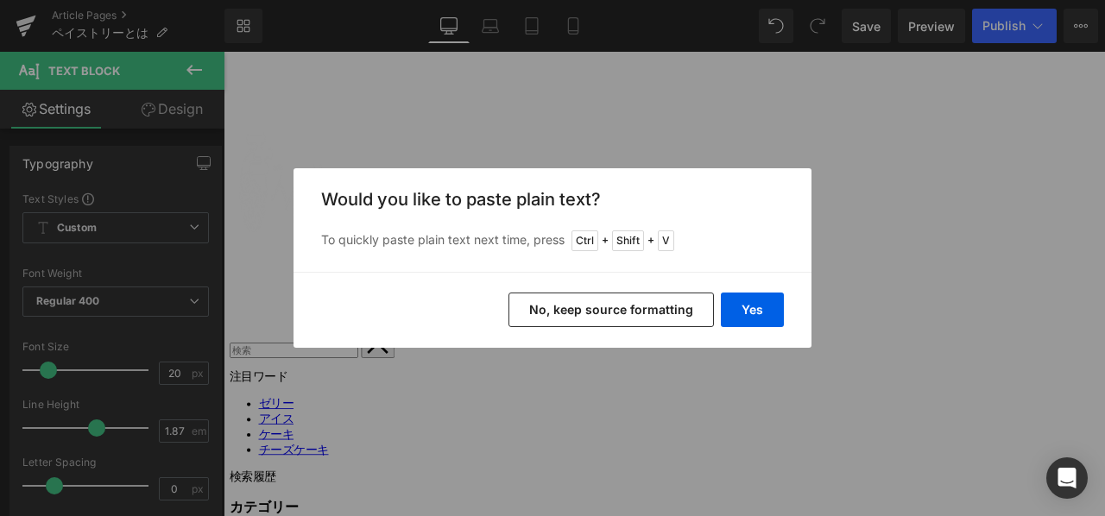
click at [547, 306] on button "No, keep source formatting" at bounding box center [610, 310] width 205 height 35
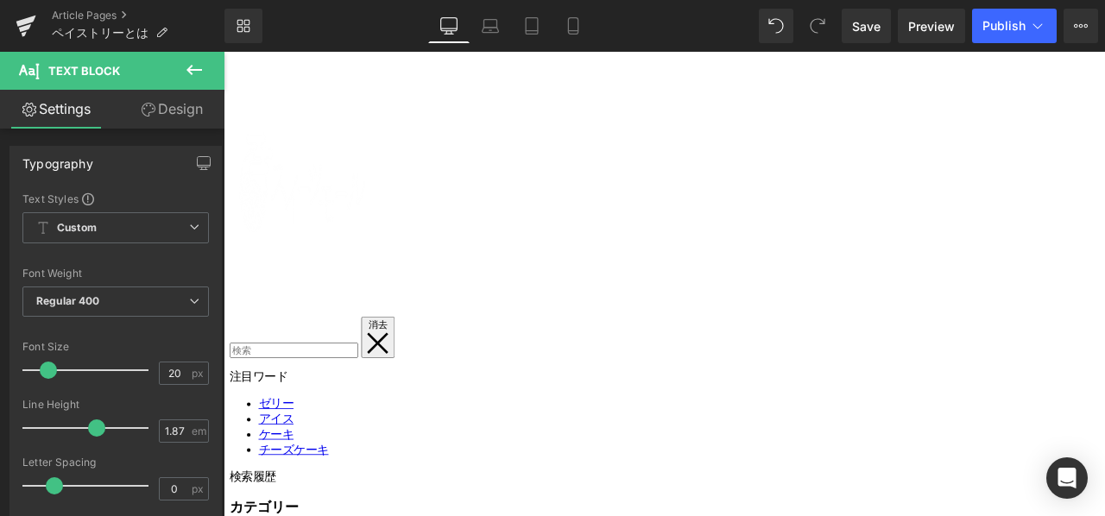
click at [1011, 22] on span "Publish" at bounding box center [1003, 26] width 43 height 14
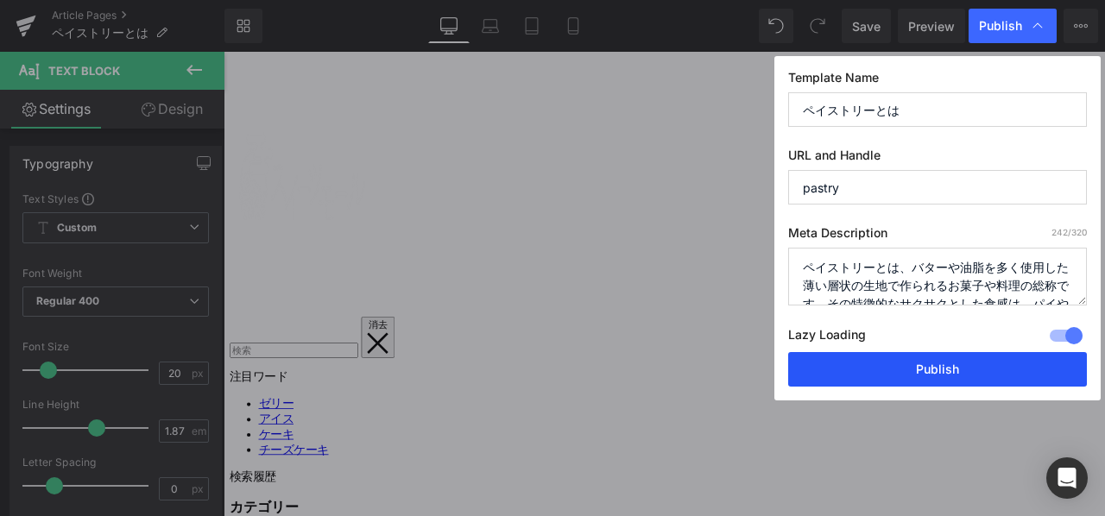
click at [854, 369] on button "Publish" at bounding box center [937, 369] width 299 height 35
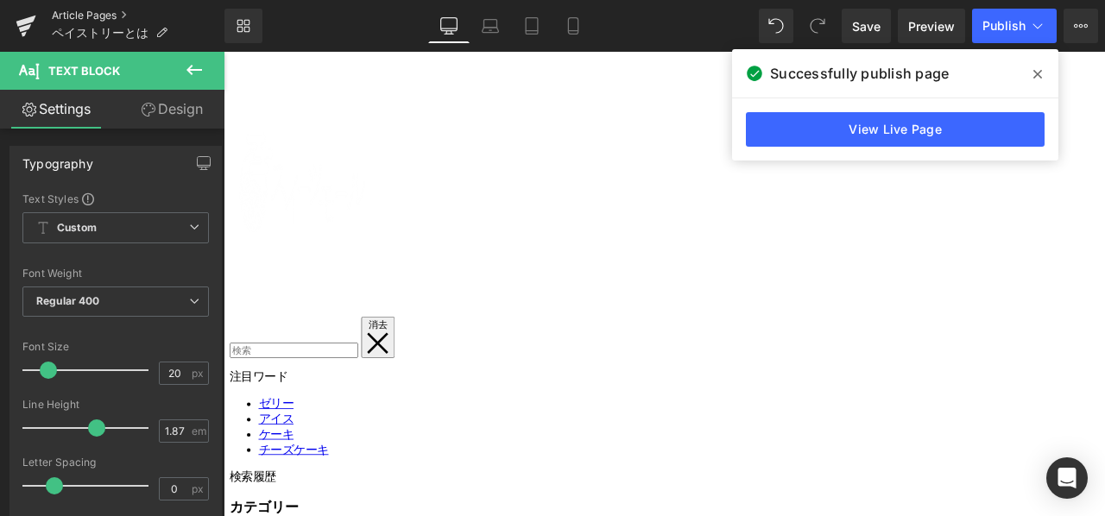
click at [97, 15] on link "Article Pages" at bounding box center [138, 16] width 173 height 14
